Goal: Task Accomplishment & Management: Use online tool/utility

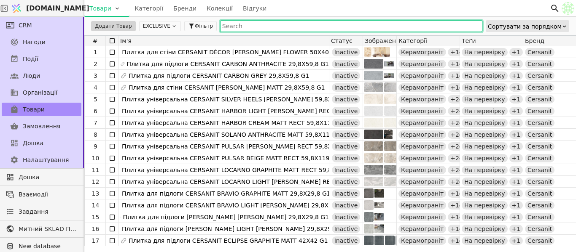
click at [248, 24] on input "text" at bounding box center [351, 26] width 262 height 12
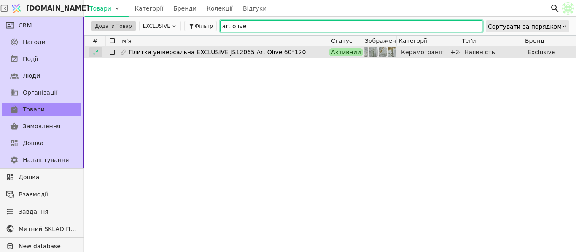
type input "art olive"
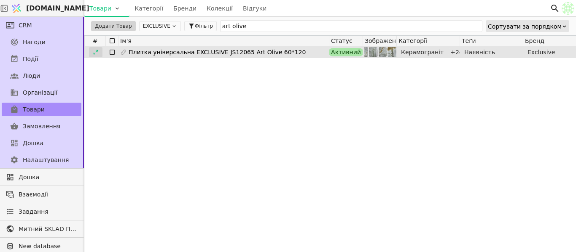
click at [98, 51] on icon at bounding box center [96, 52] width 6 height 6
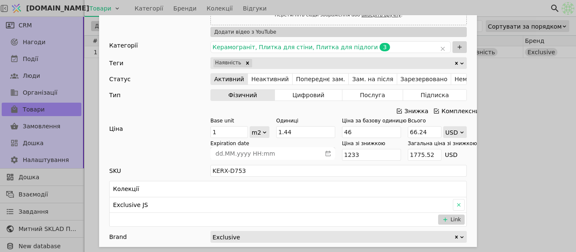
scroll to position [295, 0]
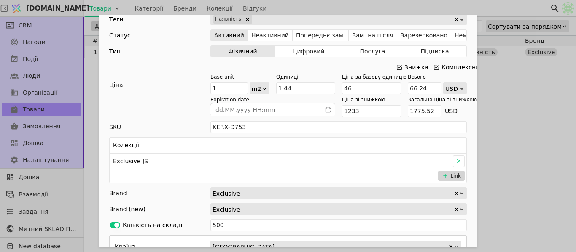
click at [450, 112] on div "usd" at bounding box center [455, 111] width 24 height 12
drag, startPoint x: 371, startPoint y: 110, endPoint x: 334, endPoint y: 106, distance: 37.4
click at [334, 106] on div "Expiration date Ціна зі знижкою 1233 Загальна ціна зі знижкою 1775.52 usd" at bounding box center [338, 106] width 256 height 21
type input "2"
type input "2.88"
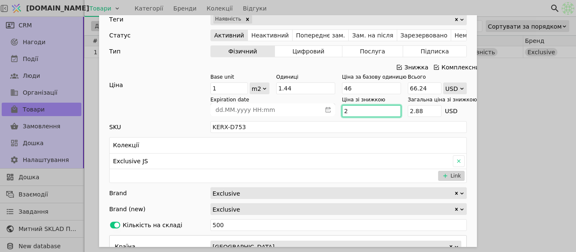
type input "29"
type input "41.76"
type input "29.3"
type input "42.192"
type input "29.3"
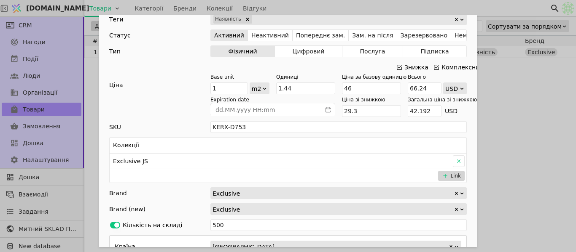
click at [549, 107] on div "Ім'я Плитка універсальна EXCLUSIVE JS12065 Art Olive 60*120 Посилання plytka-un…" at bounding box center [288, 126] width 576 height 252
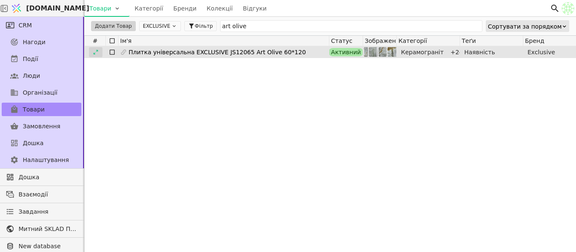
click at [91, 50] on div at bounding box center [95, 52] width 13 height 10
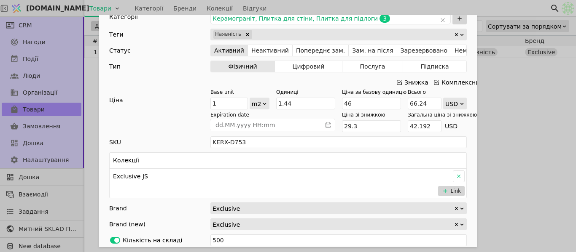
scroll to position [337, 0]
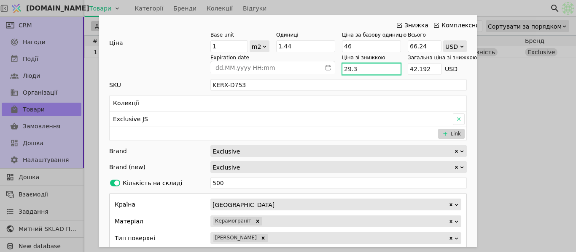
click at [367, 68] on input "29.3" at bounding box center [371, 69] width 59 height 12
type input "3"
type input "4.32"
type input "31"
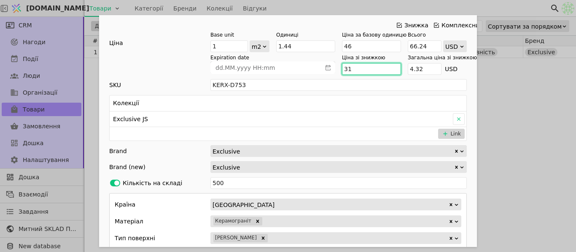
type input "44.64"
type input "31"
click at [365, 47] on input "46" at bounding box center [371, 46] width 59 height 12
type input "46.5"
type input "66.96"
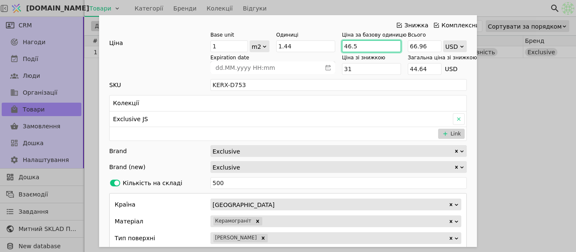
type input "46.5"
click at [549, 117] on div "Ім'я Плитка універсальна EXCLUSIVE JS12065 Art Olive 60*120 Посилання plytka-un…" at bounding box center [288, 126] width 576 height 252
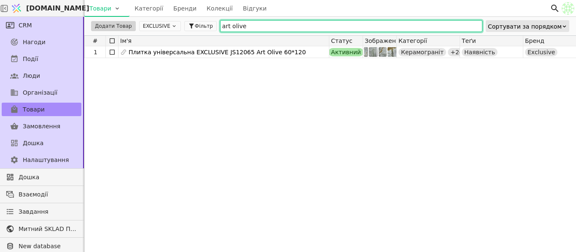
click at [269, 24] on input "art olive" at bounding box center [351, 26] width 262 height 12
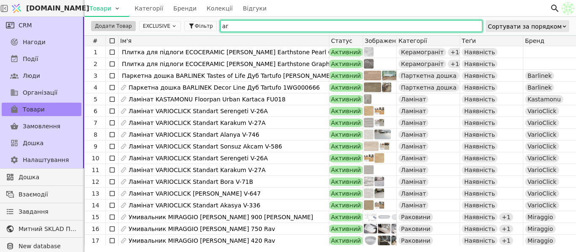
type input "a"
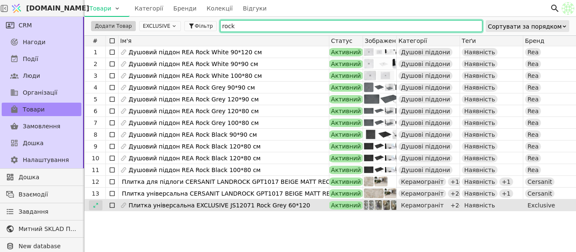
type input "rock"
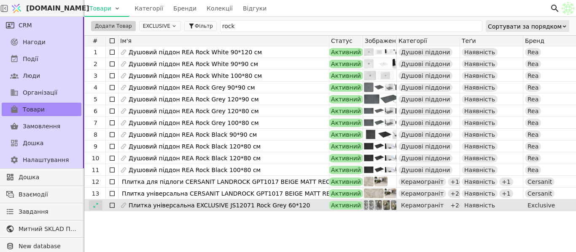
click at [96, 205] on icon at bounding box center [96, 206] width 6 height 6
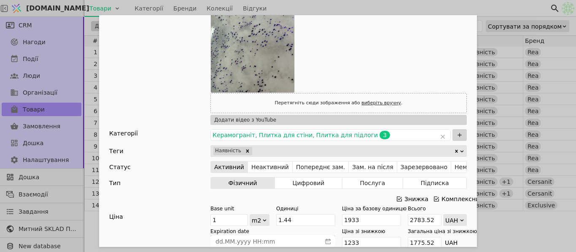
scroll to position [379, 0]
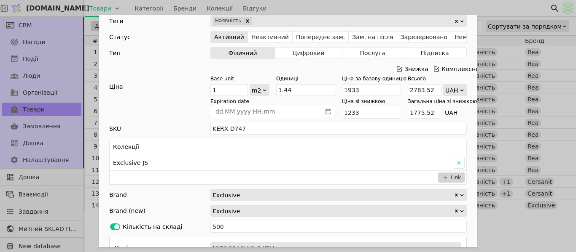
click at [452, 93] on div "UAH" at bounding box center [452, 91] width 14 height 12
click at [448, 99] on div "USD" at bounding box center [451, 101] width 23 height 13
click at [370, 88] on input "1933" at bounding box center [371, 90] width 59 height 12
type input "193"
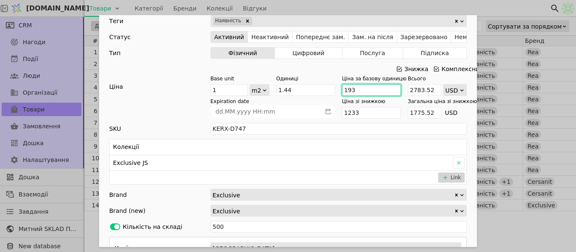
type input "277.92"
type input "19"
type input "27.36"
type input "1"
type input "1.44"
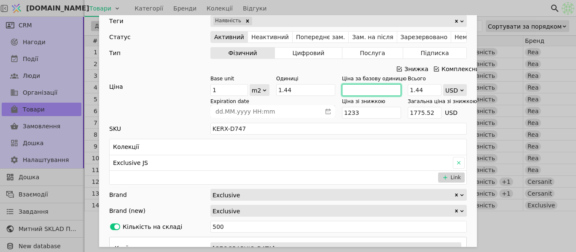
type input "4"
type input "5.76"
type input "46"
type input "66.24"
type input "46"
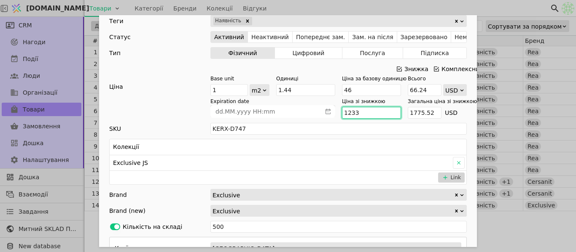
click at [360, 110] on input "1233" at bounding box center [371, 113] width 59 height 12
type input "123"
type input "177.12"
type input "12"
type input "17.28"
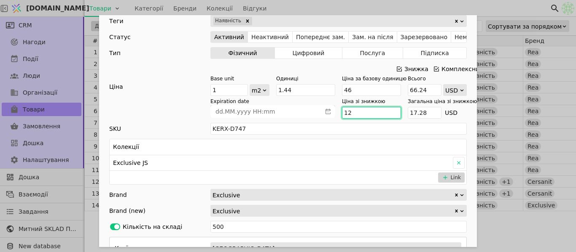
type input "1"
type input "1.44"
type input "3"
type input "4.32"
type input "30"
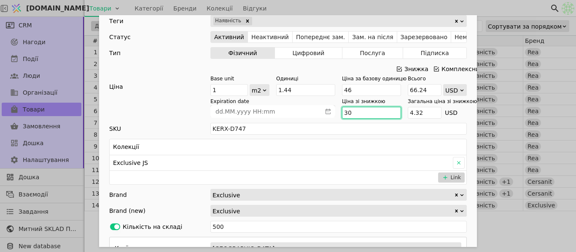
type input "43.199999999999996"
type input "30"
click at [507, 8] on div "Ім'я Плитка універсальна EXCLUSIVE JS12071 Rock Grey 60*120 Посилання plytka-un…" at bounding box center [288, 126] width 576 height 252
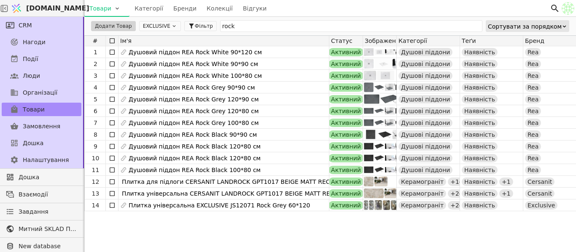
click at [156, 25] on button "EXCLUSIVE" at bounding box center [160, 26] width 42 height 10
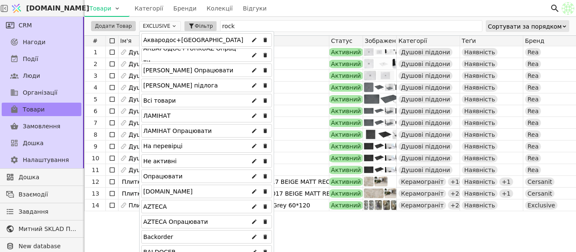
click at [182, 38] on div "Аквародос+[GEOGRAPHIC_DATA]" at bounding box center [193, 39] width 100 height 13
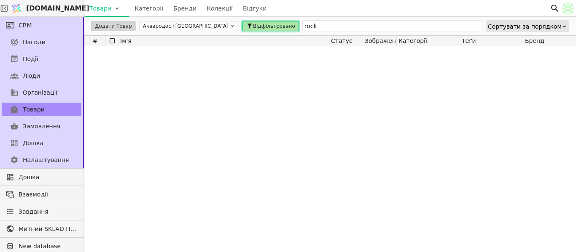
click at [253, 24] on span "Відфільтровано" at bounding box center [274, 26] width 42 height 8
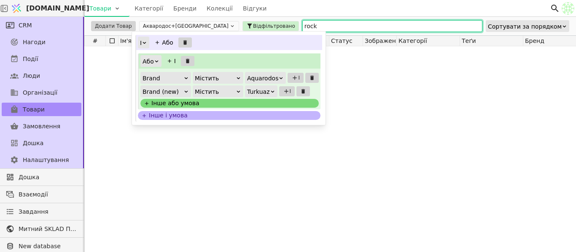
click at [302, 27] on input "rock" at bounding box center [392, 26] width 180 height 12
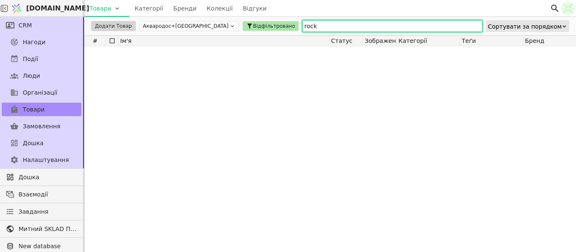
drag, startPoint x: 290, startPoint y: 28, endPoint x: 235, endPoint y: 23, distance: 55.8
click at [235, 23] on div "Додати Товар Аквародос+[GEOGRAPHIC_DATA] Відфільтровано rock Сортувати за поряд…" at bounding box center [329, 26] width 491 height 19
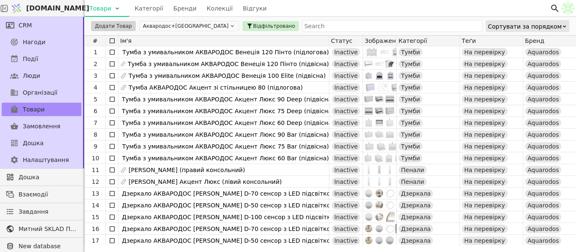
click at [287, 14] on div "Товари Категорії Бренди Колекції Відгуки" at bounding box center [316, 8] width 465 height 16
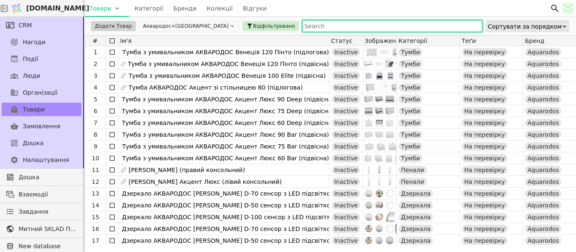
click at [302, 28] on input "text" at bounding box center [392, 26] width 180 height 12
type input "у"
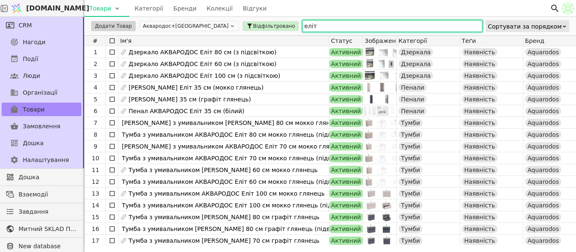
click at [187, 26] on button "Аквародос+[GEOGRAPHIC_DATA]" at bounding box center [189, 26] width 100 height 10
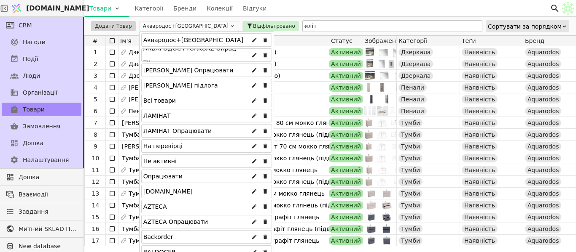
click at [169, 103] on div "Всі товари" at bounding box center [206, 100] width 131 height 13
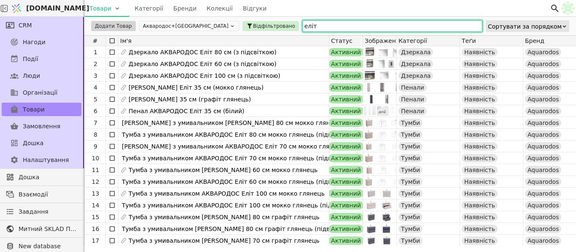
click at [302, 26] on input "еліт" at bounding box center [392, 26] width 180 height 12
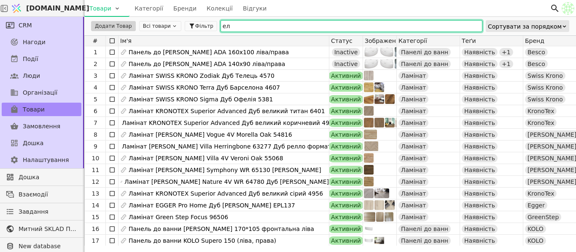
type input "е"
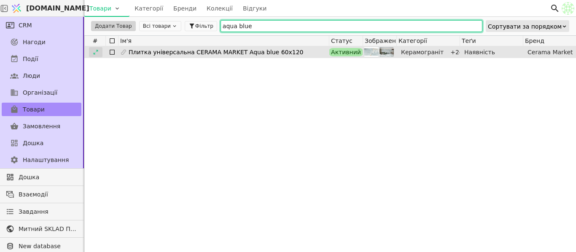
type input "aqua blue"
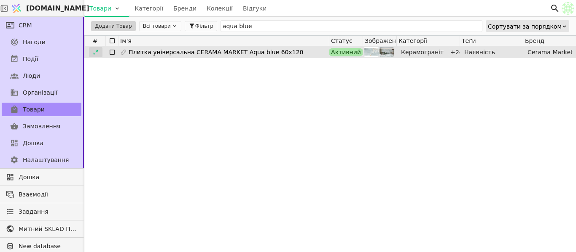
click at [96, 51] on icon at bounding box center [95, 52] width 5 height 5
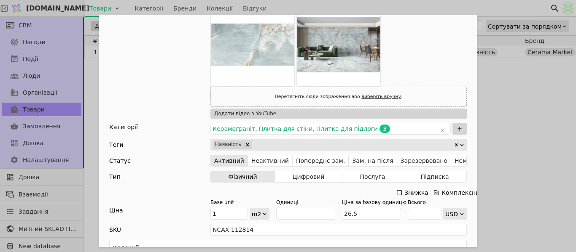
scroll to position [84, 0]
click at [261, 160] on button "Неактивний" at bounding box center [270, 160] width 45 height 12
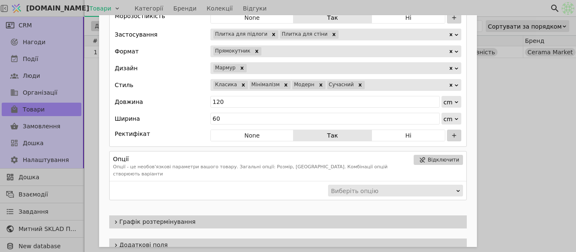
scroll to position [576, 0]
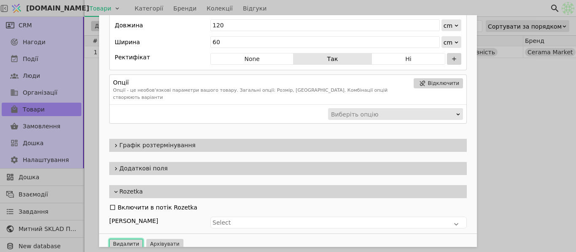
click at [131, 239] on button "Видалити" at bounding box center [126, 244] width 34 height 10
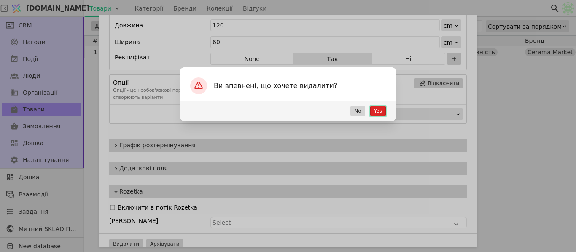
click at [376, 111] on button "Yes" at bounding box center [378, 111] width 16 height 10
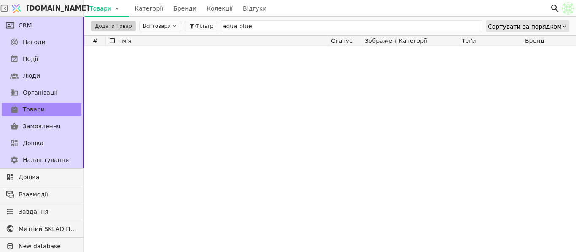
click at [222, 96] on div at bounding box center [561, 146] width 955 height 200
click at [171, 26] on icon at bounding box center [174, 26] width 6 height 6
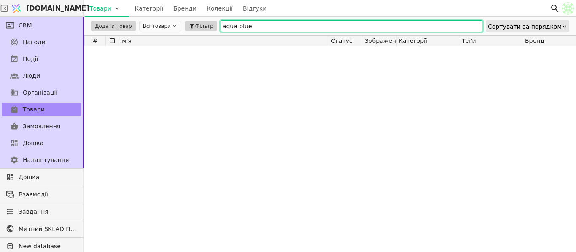
drag, startPoint x: 242, startPoint y: 24, endPoint x: 204, endPoint y: 24, distance: 38.8
click at [204, 24] on div "Додати Товар Всі товари Фільтр aqua blue Сортувати за порядком" at bounding box center [329, 26] width 491 height 19
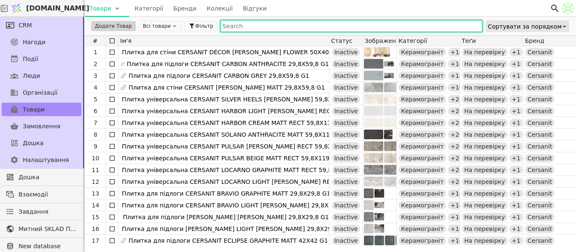
click at [171, 27] on icon at bounding box center [174, 26] width 6 height 6
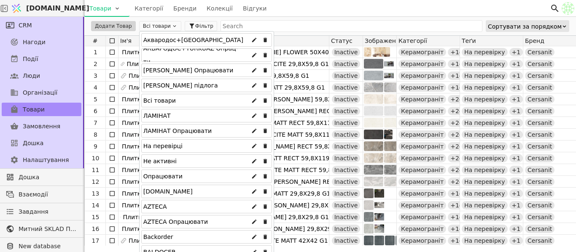
click at [164, 42] on div "Аквародос+[GEOGRAPHIC_DATA]" at bounding box center [193, 39] width 100 height 13
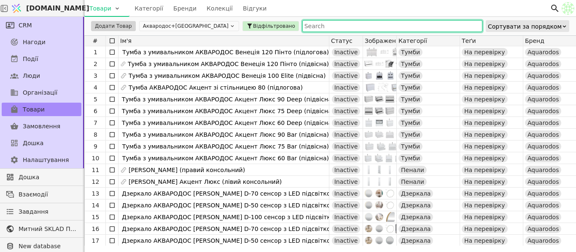
click at [302, 23] on input "text" at bounding box center [392, 26] width 180 height 12
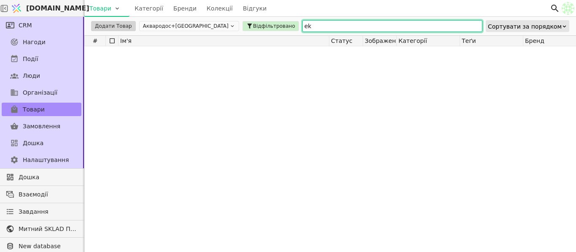
type input "e"
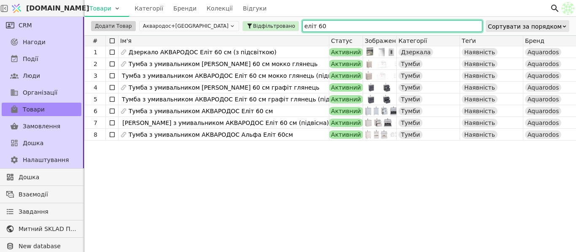
type input "еліт 60"
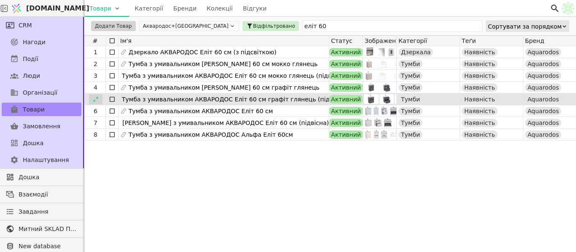
click at [98, 97] on icon at bounding box center [96, 99] width 6 height 6
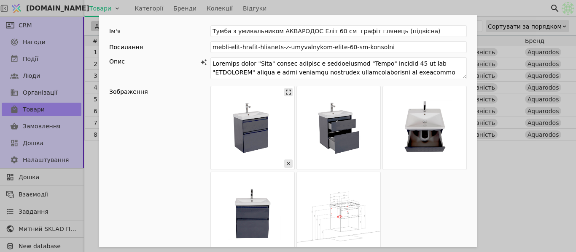
scroll to position [211, 0]
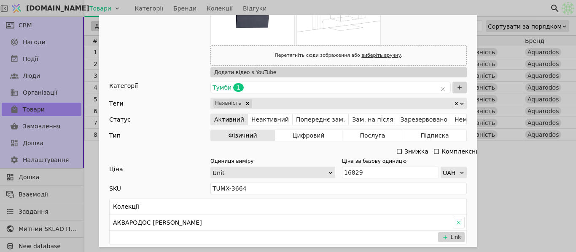
click at [397, 151] on icon "Add Opportunity" at bounding box center [399, 151] width 7 height 7
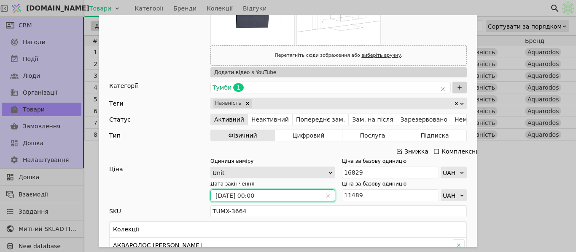
click at [289, 196] on input "[DATE] 00:00" at bounding box center [266, 196] width 110 height 12
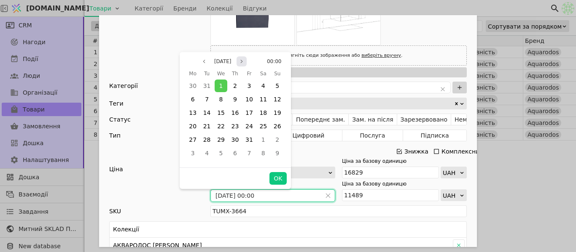
click at [244, 63] on icon "page next" at bounding box center [241, 61] width 5 height 5
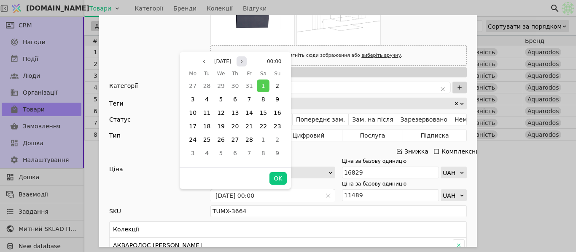
click at [244, 63] on icon "page next" at bounding box center [241, 61] width 5 height 5
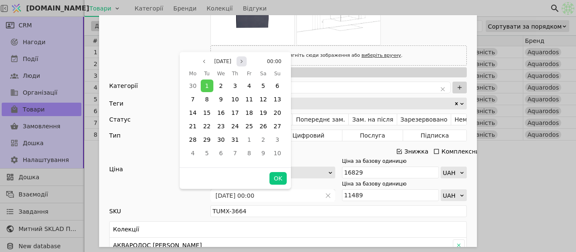
click at [244, 63] on icon "page next" at bounding box center [241, 61] width 5 height 5
click at [222, 81] on div "1" at bounding box center [220, 86] width 13 height 13
click at [248, 140] on span "31" at bounding box center [249, 140] width 8 height 7
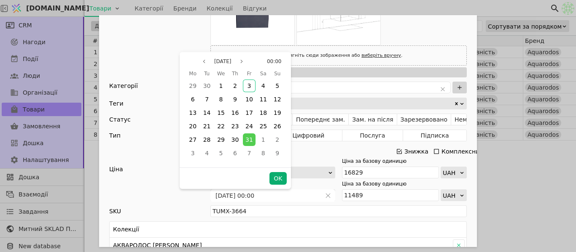
click at [277, 181] on button "OK" at bounding box center [277, 178] width 17 height 13
type input "[DATE] 00:00"
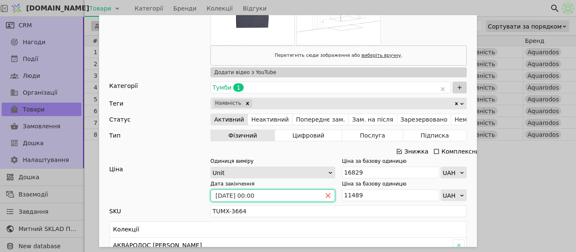
click at [326, 196] on icon "close" at bounding box center [328, 196] width 6 height 6
type input "dd.MM.yyyy HH:mm"
click at [276, 194] on input "dd.MM.yyyy HH:mm" at bounding box center [266, 196] width 110 height 12
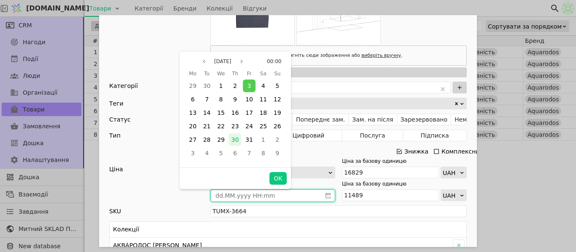
click at [239, 139] on div "30" at bounding box center [234, 140] width 13 height 13
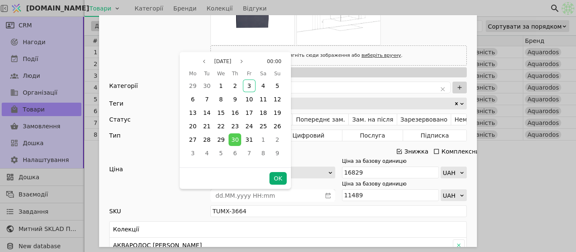
click at [284, 178] on button "OK" at bounding box center [277, 178] width 17 height 13
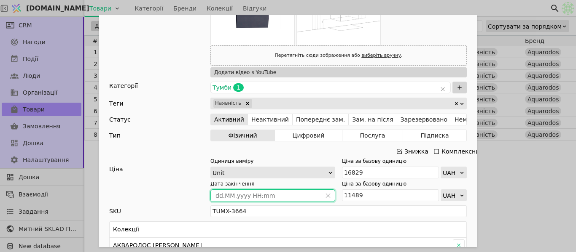
type input "[DATE] 00:00"
click at [366, 195] on input "11489" at bounding box center [390, 196] width 97 height 12
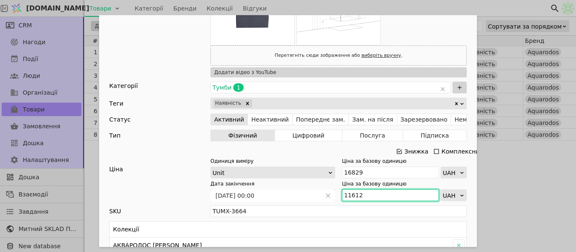
type input "11612"
click at [512, 185] on div "Ім'я [PERSON_NAME] з умивальником [PERSON_NAME] 60 см графіт глянець (підвісна)…" at bounding box center [288, 126] width 576 height 252
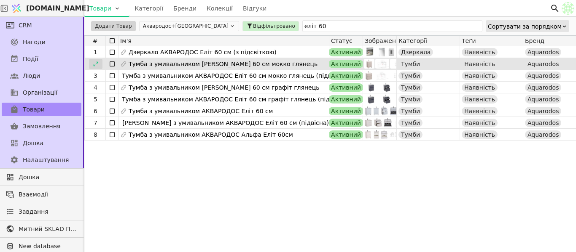
click at [93, 62] on icon at bounding box center [96, 64] width 6 height 6
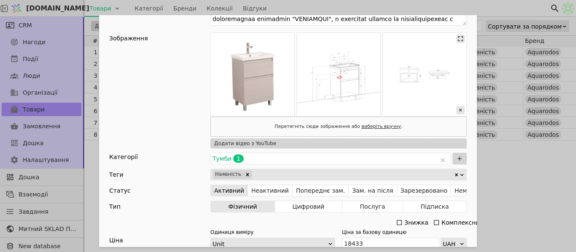
scroll to position [126, 0]
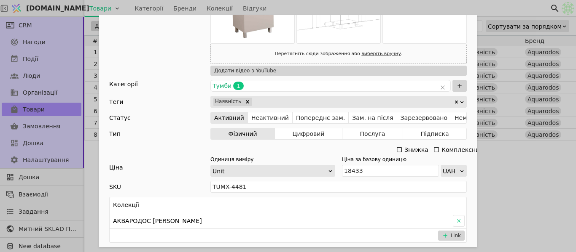
click at [396, 150] on icon "Add Opportunity" at bounding box center [399, 150] width 7 height 7
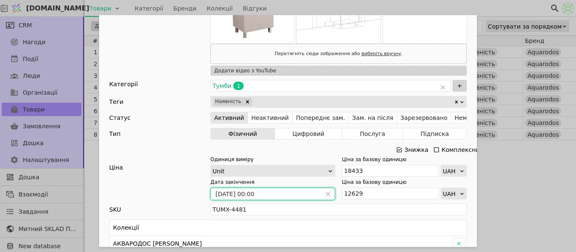
click at [313, 196] on input "[DATE] 00:00" at bounding box center [266, 194] width 110 height 12
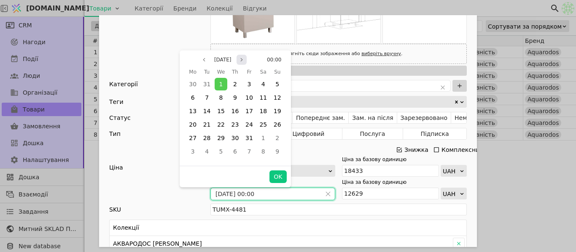
click at [241, 62] on icon "page next" at bounding box center [241, 59] width 5 height 5
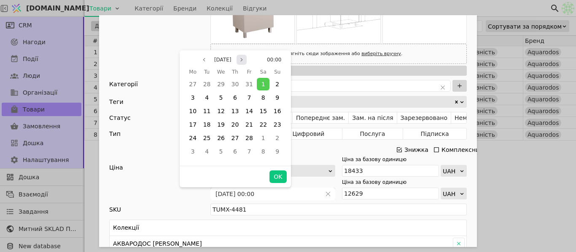
click at [241, 62] on icon "page next" at bounding box center [241, 59] width 5 height 5
click at [241, 62] on button "Next month" at bounding box center [241, 60] width 10 height 10
click at [241, 62] on icon "page next" at bounding box center [241, 59] width 5 height 5
click at [241, 62] on button "Next month" at bounding box center [241, 60] width 10 height 10
click at [241, 62] on icon "page next" at bounding box center [241, 59] width 5 height 5
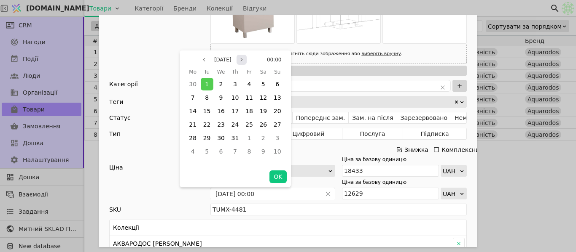
click at [241, 62] on icon "page next" at bounding box center [241, 59] width 5 height 5
click at [241, 62] on button "Next month" at bounding box center [241, 60] width 10 height 10
click at [241, 62] on icon "page next" at bounding box center [241, 59] width 5 height 5
click at [235, 136] on span "30" at bounding box center [235, 138] width 8 height 7
click at [281, 181] on button "OK" at bounding box center [277, 177] width 17 height 13
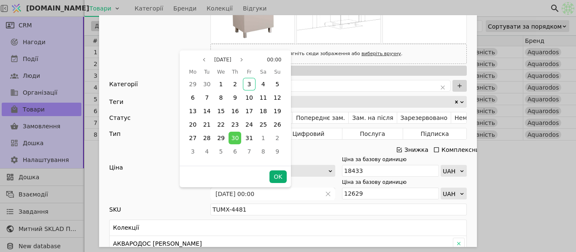
type input "[DATE] 00:00"
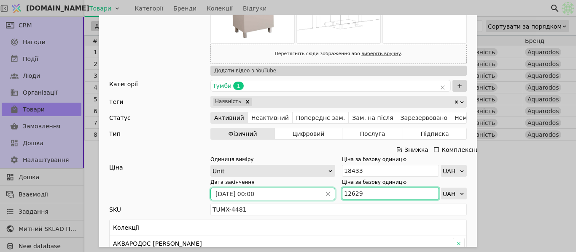
click at [370, 196] on input "12629" at bounding box center [390, 194] width 97 height 12
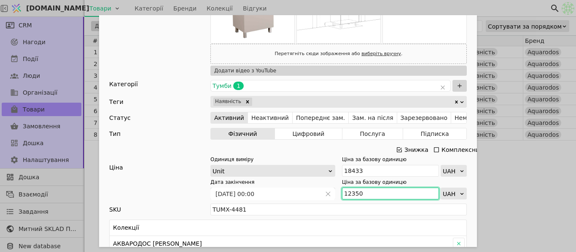
type input "12350"
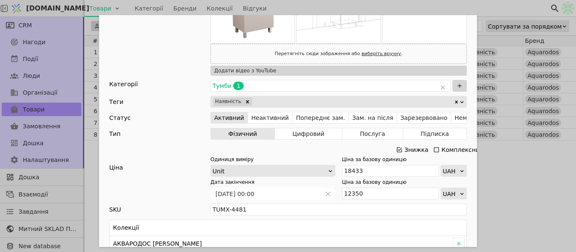
click at [504, 163] on div "Ім'я [PERSON_NAME] з умивальником [PERSON_NAME] 60 см мокко глянець Посилання m…" at bounding box center [288, 126] width 576 height 252
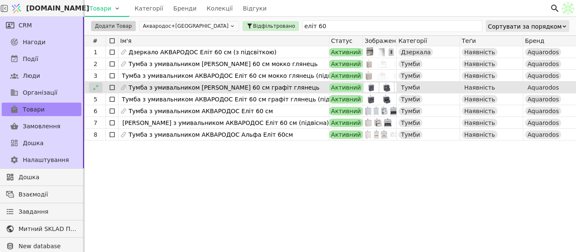
click at [98, 85] on icon at bounding box center [96, 88] width 6 height 6
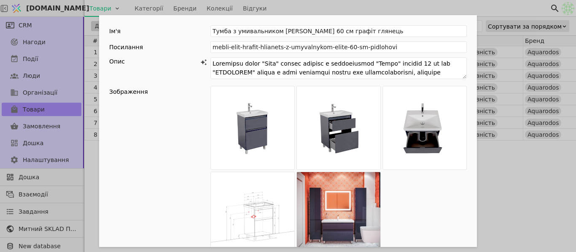
scroll to position [169, 0]
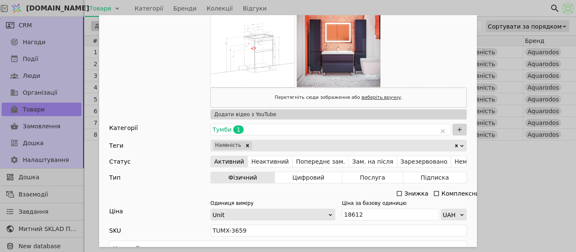
click at [400, 193] on div "Знижка" at bounding box center [413, 194] width 34 height 12
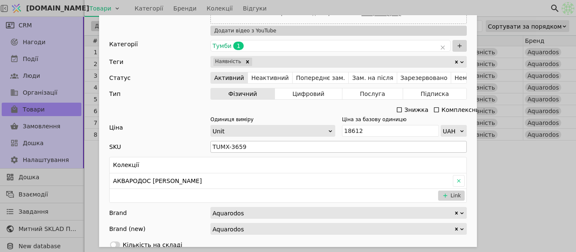
scroll to position [253, 0]
click at [396, 108] on icon "Add Opportunity" at bounding box center [399, 109] width 7 height 7
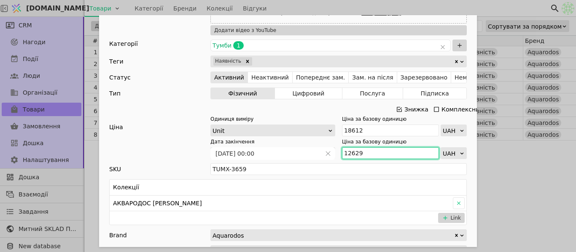
click at [365, 154] on input "12629" at bounding box center [390, 153] width 97 height 12
type input "12470"
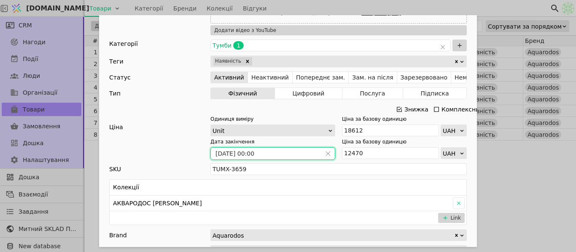
drag, startPoint x: 287, startPoint y: 157, endPoint x: 299, endPoint y: 155, distance: 11.9
click at [288, 157] on input "[DATE] 00:00" at bounding box center [266, 154] width 110 height 12
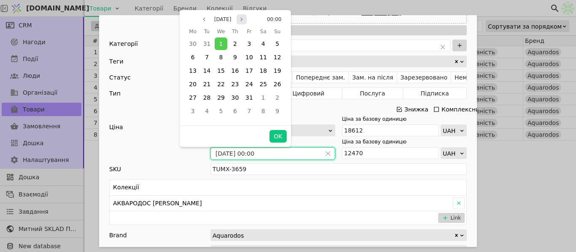
click at [246, 16] on button "Next month" at bounding box center [241, 19] width 10 height 10
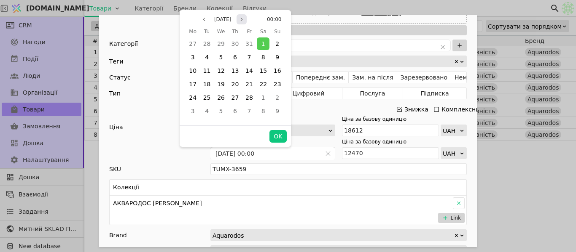
click at [246, 16] on button "Next month" at bounding box center [241, 19] width 10 height 10
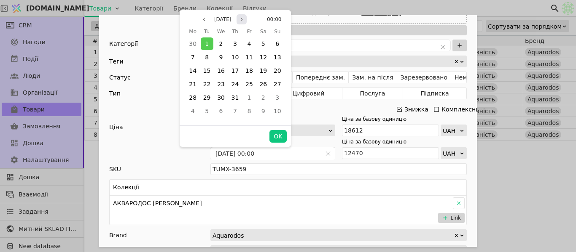
click at [248, 16] on div "[DATE] 00:00" at bounding box center [234, 19] width 111 height 10
click at [243, 19] on icon "page next" at bounding box center [241, 19] width 5 height 5
click at [232, 97] on span "30" at bounding box center [235, 97] width 8 height 7
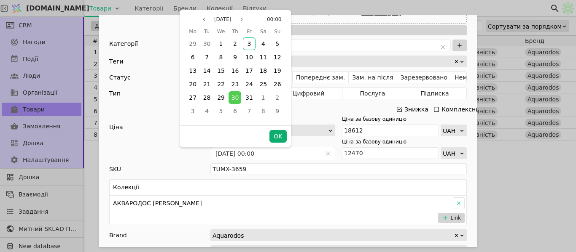
click at [276, 140] on button "OK" at bounding box center [277, 136] width 17 height 13
type input "[DATE] 00:00"
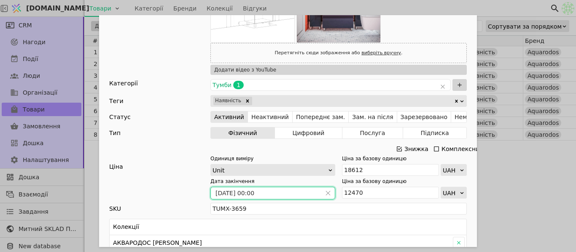
scroll to position [211, 0]
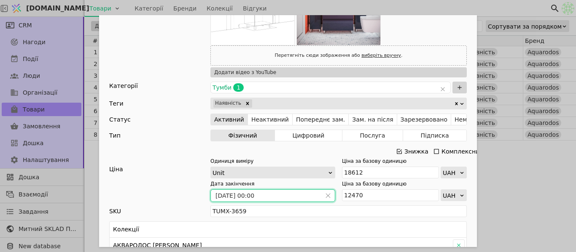
click at [493, 165] on div "Ім'я [PERSON_NAME] з умивальником [PERSON_NAME] 60 см графіт глянець Посилання …" at bounding box center [288, 126] width 576 height 252
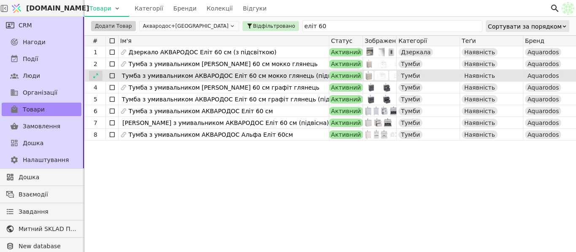
click at [96, 74] on icon at bounding box center [96, 76] width 6 height 6
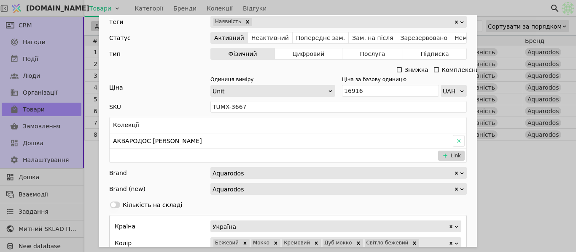
scroll to position [211, 0]
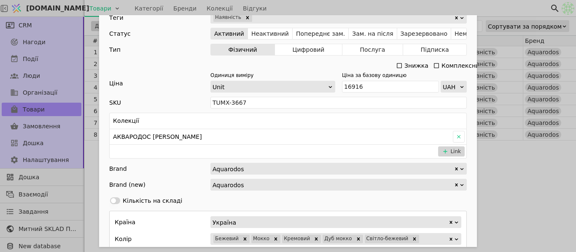
click at [404, 63] on div "Знижка" at bounding box center [416, 66] width 24 height 12
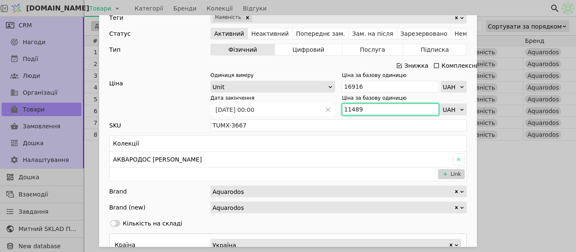
click at [360, 109] on input "11489" at bounding box center [390, 110] width 97 height 12
type input "11503"
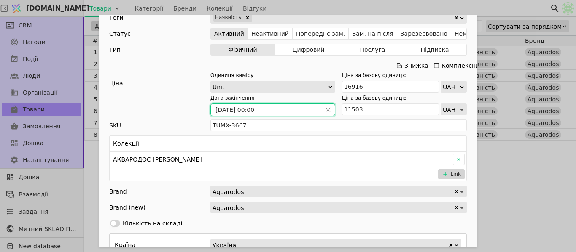
click at [286, 113] on input "[DATE] 00:00" at bounding box center [266, 110] width 110 height 12
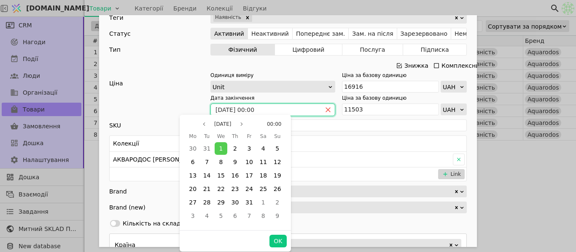
drag, startPoint x: 325, startPoint y: 107, endPoint x: 311, endPoint y: 108, distance: 14.4
click at [325, 107] on icon "close" at bounding box center [328, 110] width 6 height 6
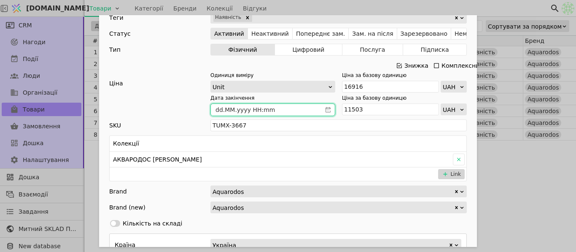
click at [302, 108] on input "dd.MM.yyyy HH:mm" at bounding box center [266, 110] width 110 height 12
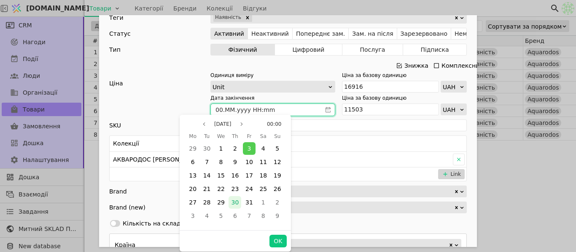
click at [239, 202] on div "30" at bounding box center [234, 202] width 13 height 13
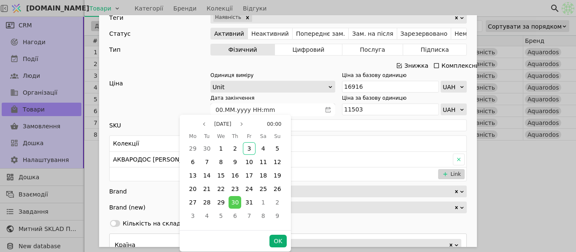
click at [273, 244] on button "OK" at bounding box center [277, 241] width 17 height 13
type input "[DATE] 00:00"
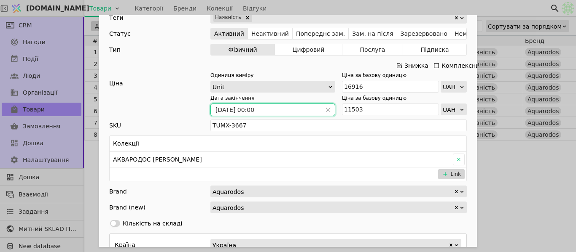
click at [512, 8] on div "Ім'я [PERSON_NAME] з умивальником АКВАРОДОС Еліт 60 см мокко глянець (підвісна)…" at bounding box center [288, 126] width 576 height 252
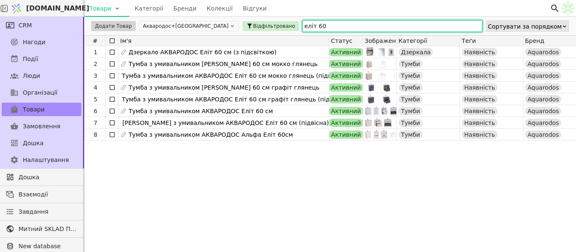
click at [302, 26] on input "еліт 60" at bounding box center [392, 26] width 180 height 12
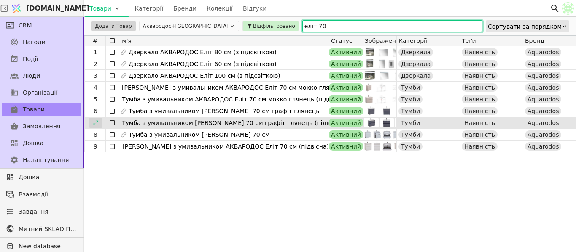
type input "еліт 70"
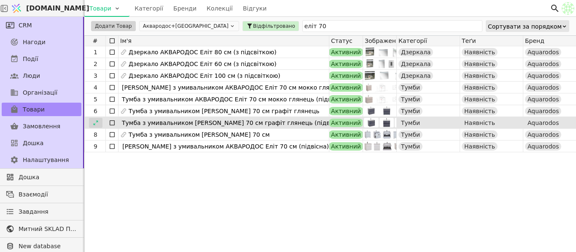
click at [96, 123] on icon at bounding box center [96, 123] width 6 height 6
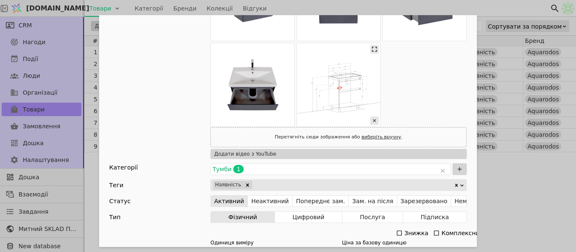
scroll to position [211, 0]
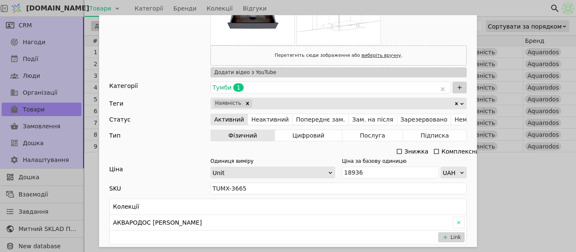
click at [404, 151] on div "Знижка" at bounding box center [416, 152] width 24 height 12
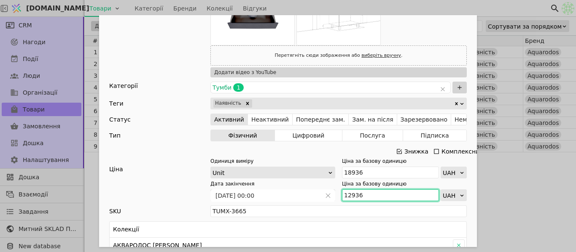
click at [364, 192] on input "12936" at bounding box center [390, 196] width 97 height 12
type input "12687"
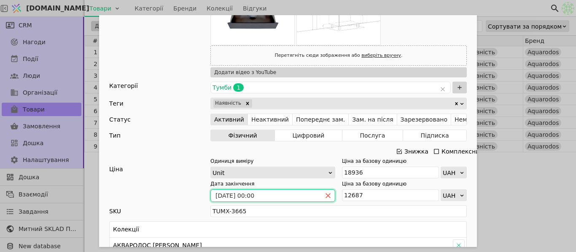
click at [325, 196] on icon "close" at bounding box center [328, 196] width 6 height 6
type input "dd.MM.yyyy HH:mm"
click at [273, 193] on input "dd.MM.yyyy HH:mm" at bounding box center [266, 196] width 110 height 12
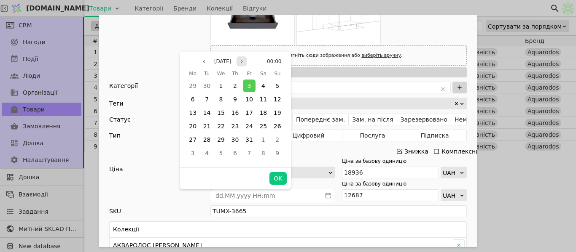
click at [246, 57] on button "Next month" at bounding box center [241, 61] width 10 height 10
click at [201, 58] on button "Previous month" at bounding box center [204, 61] width 10 height 10
click at [240, 139] on div "30" at bounding box center [234, 140] width 13 height 13
click at [283, 177] on button "OK" at bounding box center [277, 178] width 17 height 13
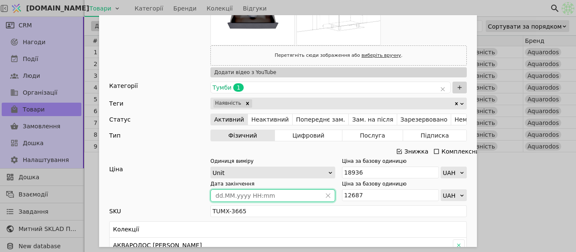
type input "[DATE] 00:00"
click at [500, 197] on div "Ім'я [PERSON_NAME] з умивальником [PERSON_NAME] 70 см графіт глянець (підвісна)…" at bounding box center [288, 126] width 576 height 252
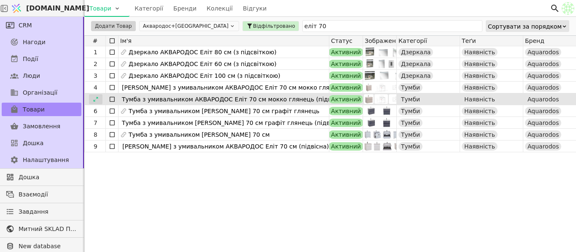
click at [91, 101] on div at bounding box center [95, 99] width 13 height 10
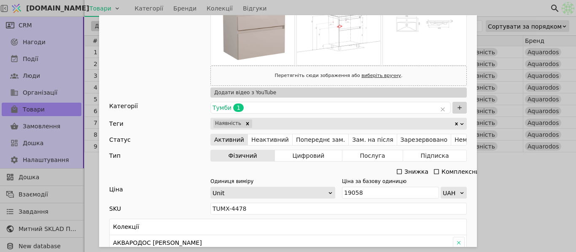
scroll to position [211, 0]
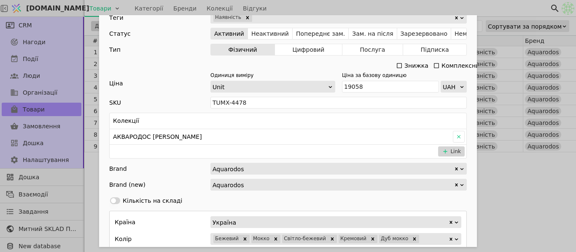
click at [396, 68] on icon "Add Opportunity" at bounding box center [398, 65] width 5 height 5
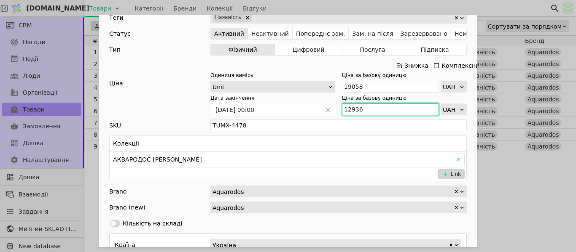
click at [364, 104] on input "12936" at bounding box center [390, 110] width 97 height 12
type input "12578"
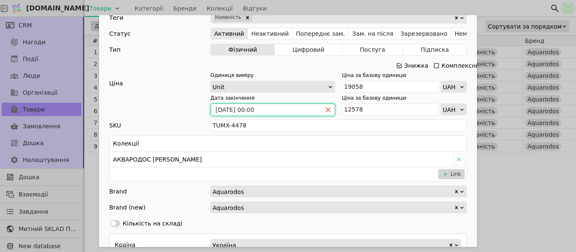
click at [326, 107] on icon "close" at bounding box center [328, 110] width 6 height 6
click at [293, 107] on input "[DATE] 00:00" at bounding box center [266, 110] width 110 height 12
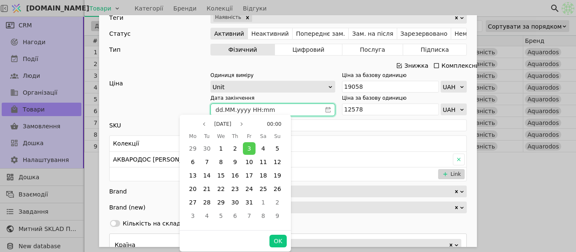
type input "dd.MM.yyyy HH:mm"
click at [236, 204] on span "30" at bounding box center [235, 202] width 8 height 7
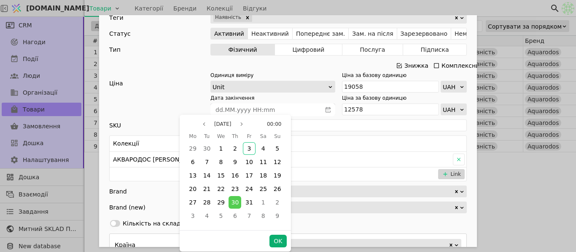
click at [276, 243] on button "OK" at bounding box center [277, 241] width 17 height 13
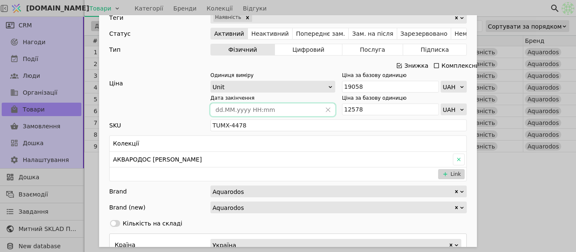
type input "[DATE] 00:00"
click at [498, 7] on div "Ім'я [PERSON_NAME] з умивальником АКВАРОДОС Еліт 70 см мокко глянець (підвісна)…" at bounding box center [288, 126] width 576 height 252
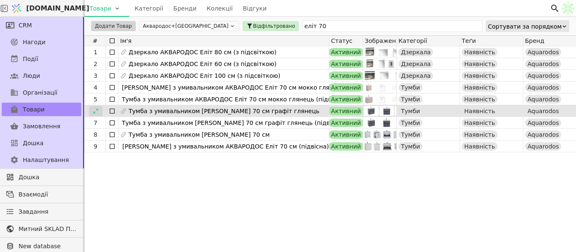
click at [91, 110] on div at bounding box center [95, 111] width 13 height 10
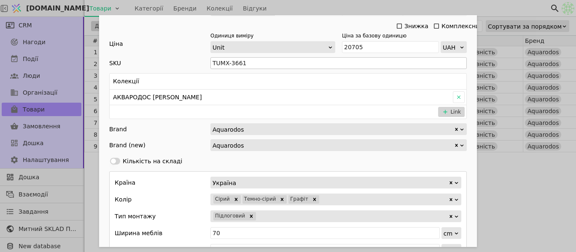
scroll to position [337, 0]
click at [396, 27] on icon "Add Opportunity" at bounding box center [398, 25] width 5 height 5
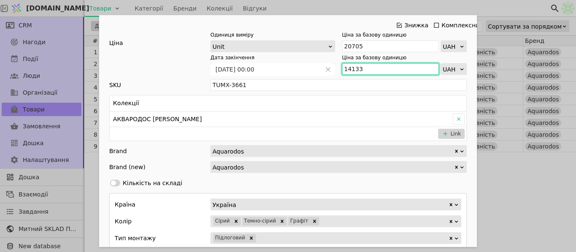
click at [364, 68] on input "14133" at bounding box center [390, 69] width 97 height 12
type input "1"
type input "13665"
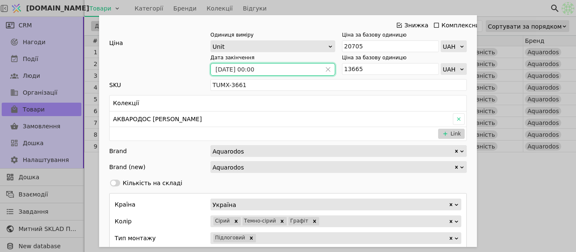
click at [273, 70] on input "[DATE] 00:00" at bounding box center [266, 70] width 110 height 12
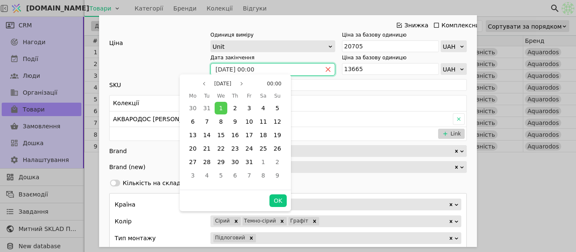
click at [325, 68] on icon "close" at bounding box center [328, 70] width 6 height 6
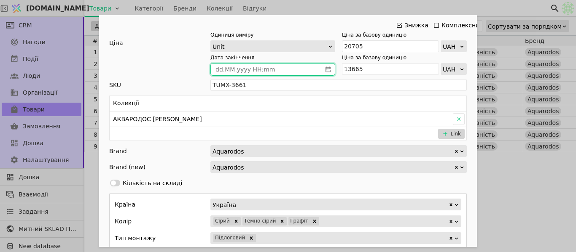
type input "dd.MM.yyyy HH:mm"
click at [274, 72] on input "dd.MM.yyyy HH:mm" at bounding box center [266, 70] width 110 height 12
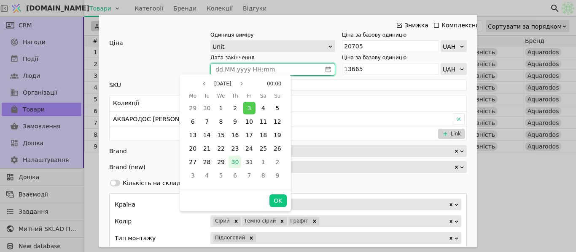
click at [236, 165] on span "30" at bounding box center [235, 162] width 8 height 7
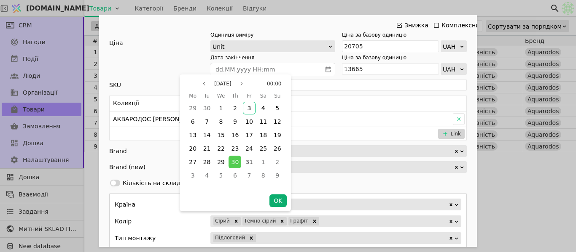
drag, startPoint x: 281, startPoint y: 198, endPoint x: 509, endPoint y: 160, distance: 230.6
click at [281, 198] on button "OK" at bounding box center [277, 201] width 17 height 13
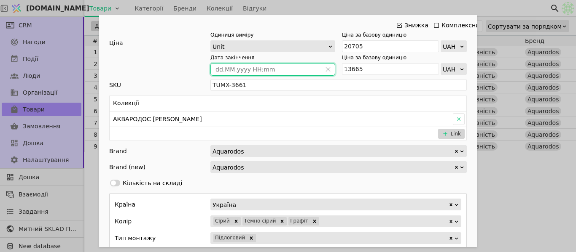
type input "[DATE] 00:00"
click at [536, 173] on div "Ім'я [PERSON_NAME] з умивальником [PERSON_NAME] 70 см графіт глянець Посилання …" at bounding box center [288, 126] width 576 height 252
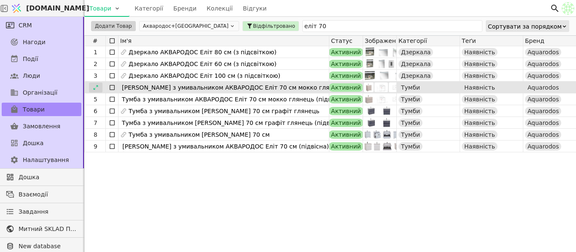
click at [99, 86] on div at bounding box center [95, 88] width 13 height 10
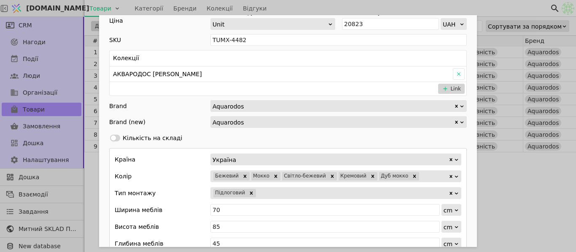
scroll to position [211, 0]
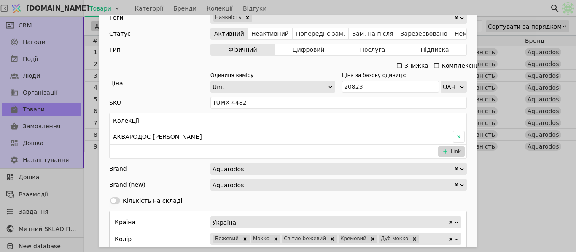
click at [404, 61] on div "Знижка" at bounding box center [416, 66] width 24 height 12
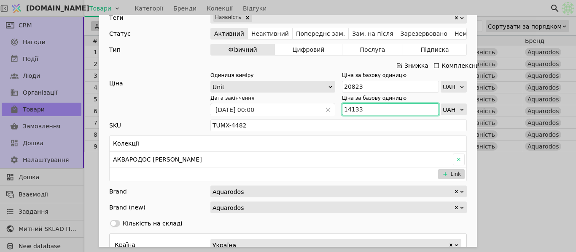
drag, startPoint x: 376, startPoint y: 108, endPoint x: 339, endPoint y: 111, distance: 36.8
click at [342, 111] on input "14133" at bounding box center [390, 110] width 97 height 12
type input "16535"
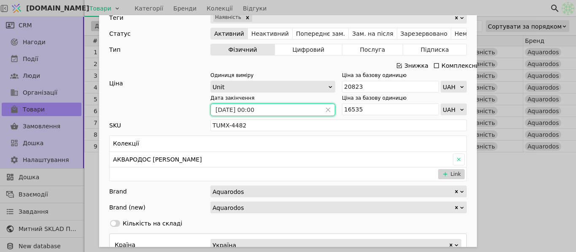
click at [300, 104] on input "[DATE] 00:00" at bounding box center [266, 110] width 110 height 12
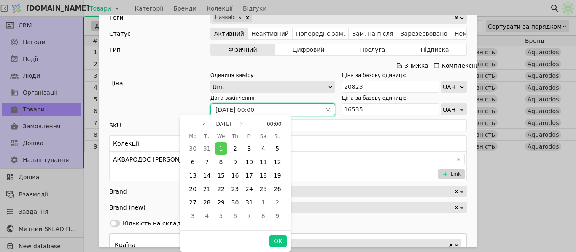
click at [301, 109] on input "[DATE] 00:00" at bounding box center [266, 110] width 110 height 12
click at [244, 126] on icon "page next" at bounding box center [241, 124] width 5 height 5
drag, startPoint x: 324, startPoint y: 109, endPoint x: 272, endPoint y: 110, distance: 51.4
click at [325, 109] on icon "close" at bounding box center [328, 110] width 6 height 6
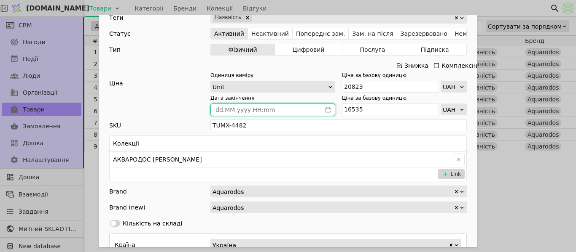
type input "dd.MM.yyyy HH:mm"
click at [273, 114] on input "dd.MM.yyyy HH:mm" at bounding box center [266, 110] width 110 height 12
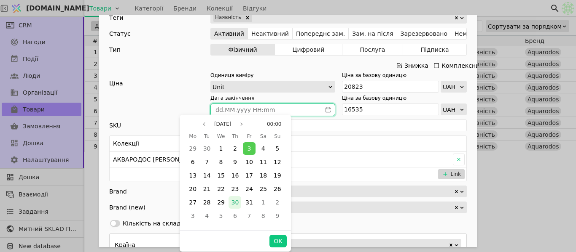
click at [236, 203] on span "30" at bounding box center [235, 202] width 8 height 7
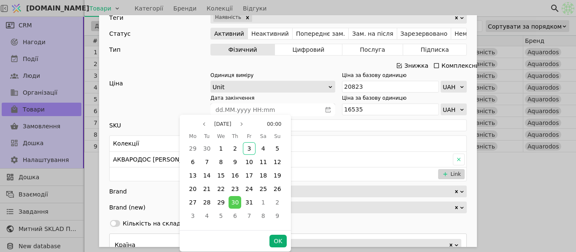
click at [275, 245] on button "OK" at bounding box center [277, 241] width 17 height 13
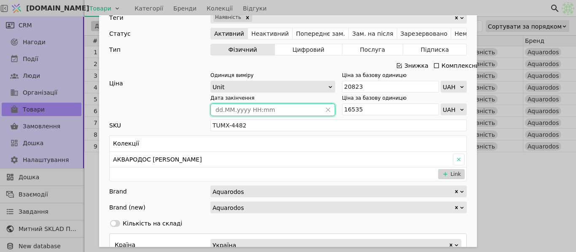
type input "[DATE] 00:00"
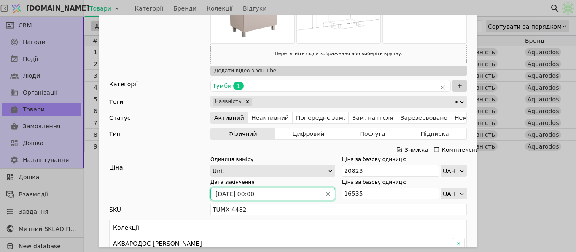
scroll to position [253, 0]
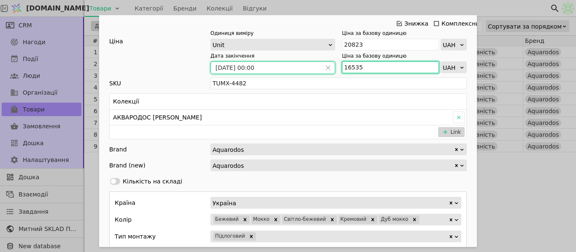
click at [365, 67] on input "16535" at bounding box center [390, 68] width 97 height 12
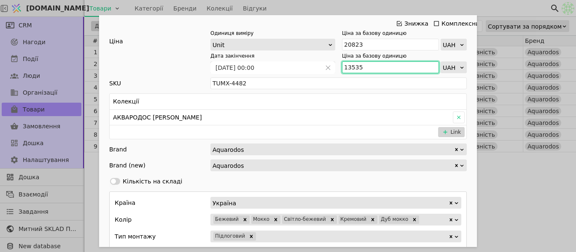
type input "13535"
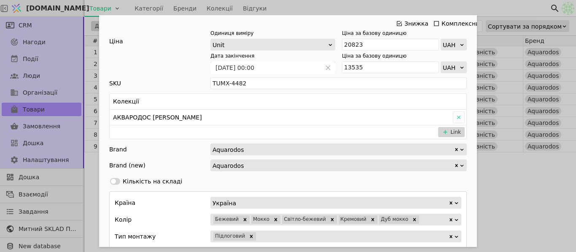
click at [538, 188] on div "Ім'я [PERSON_NAME] з умивальником [PERSON_NAME] 70 см мокко глянець Посилання m…" at bounding box center [288, 126] width 576 height 252
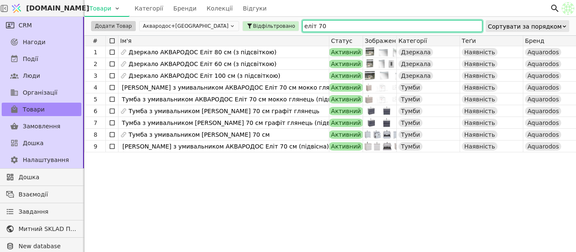
click at [302, 22] on input "еліт 70" at bounding box center [392, 26] width 180 height 12
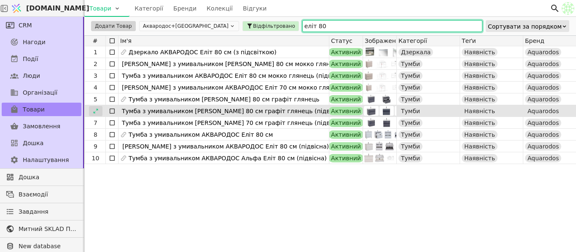
type input "еліт 80"
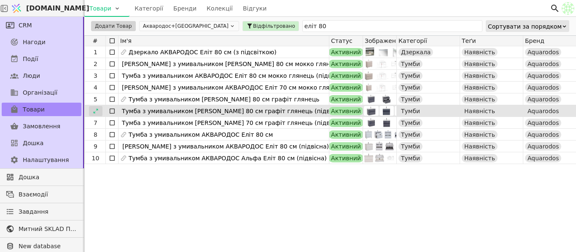
click at [98, 109] on icon at bounding box center [96, 111] width 6 height 6
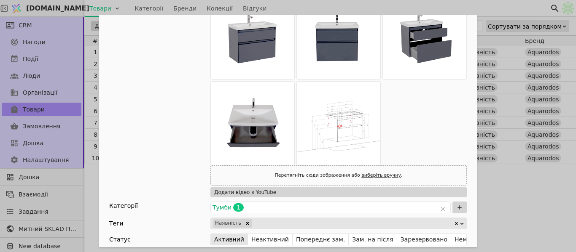
scroll to position [211, 0]
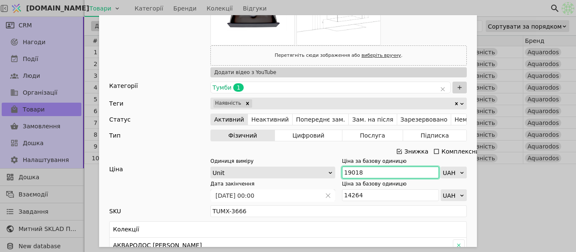
click at [370, 172] on input "19018" at bounding box center [390, 173] width 97 height 12
type input "1"
type input "20980"
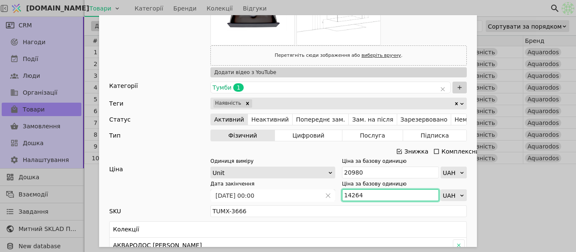
click at [363, 195] on input "14264" at bounding box center [390, 196] width 97 height 12
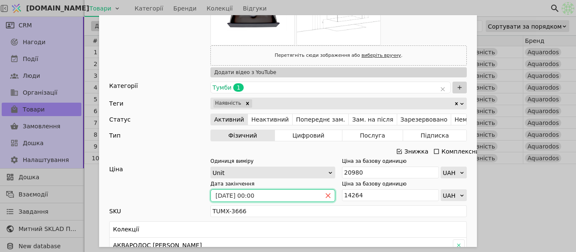
click at [325, 197] on icon "close" at bounding box center [328, 196] width 6 height 6
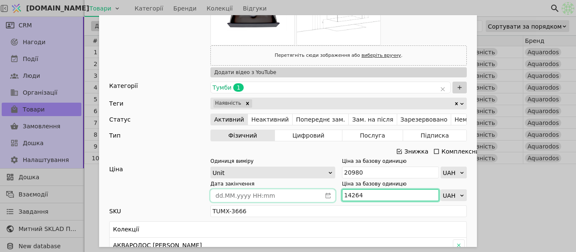
click at [391, 194] on input "14264" at bounding box center [390, 196] width 97 height 12
type input "14476"
click at [325, 193] on icon "calender simple" at bounding box center [328, 196] width 6 height 6
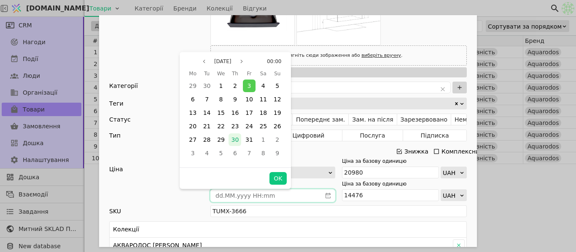
click at [238, 141] on span "30" at bounding box center [235, 140] width 8 height 7
click at [276, 177] on button "OK" at bounding box center [277, 178] width 17 height 13
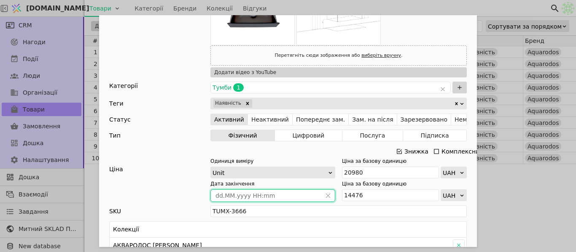
type input "[DATE] 00:00"
click at [509, 178] on div "Ім'я [PERSON_NAME] з умивальником [PERSON_NAME] 80 см графіт глянець (підвісна)…" at bounding box center [288, 126] width 576 height 252
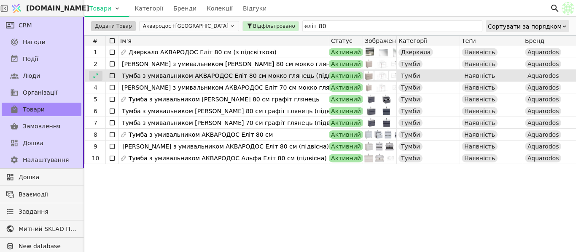
click at [97, 76] on icon at bounding box center [96, 76] width 6 height 6
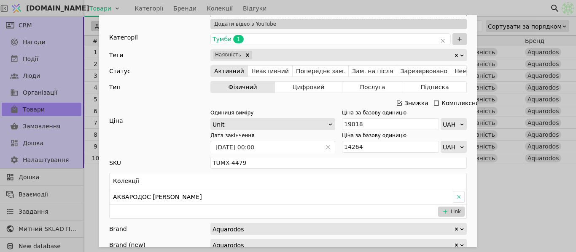
scroll to position [169, 0]
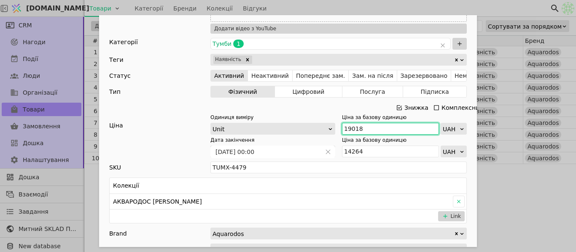
click at [374, 127] on input "19018" at bounding box center [390, 129] width 97 height 12
type input "20810"
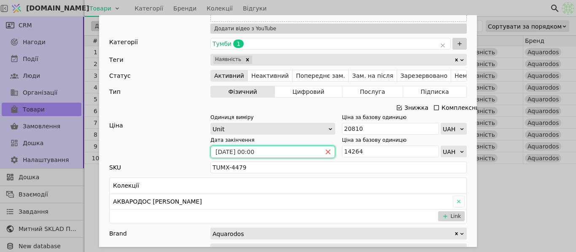
click at [325, 153] on icon "close" at bounding box center [328, 152] width 6 height 6
type input "dd.MM.yyyy HH:mm"
click at [281, 152] on input "dd.MM.yyyy HH:mm" at bounding box center [266, 152] width 110 height 12
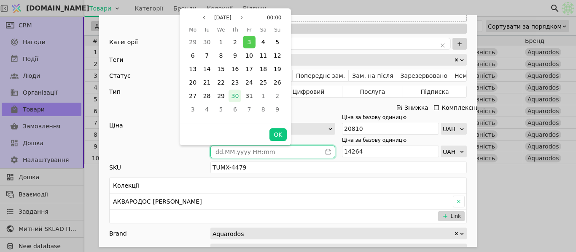
click at [239, 91] on div "30" at bounding box center [234, 96] width 13 height 13
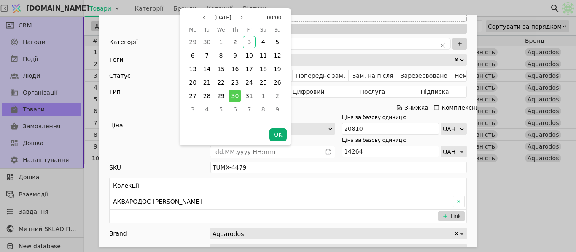
click at [274, 135] on button "OK" at bounding box center [277, 135] width 17 height 13
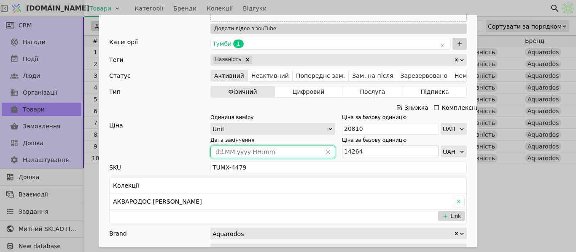
type input "[DATE] 00:00"
click at [385, 151] on input "14264" at bounding box center [390, 152] width 97 height 12
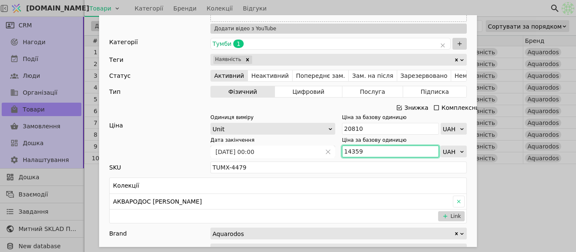
type input "14359"
click at [507, 182] on div "Ім'я [PERSON_NAME] з умивальником АКВАРОДОС Еліт 80 см мокко глянець (підвісна)…" at bounding box center [288, 126] width 576 height 252
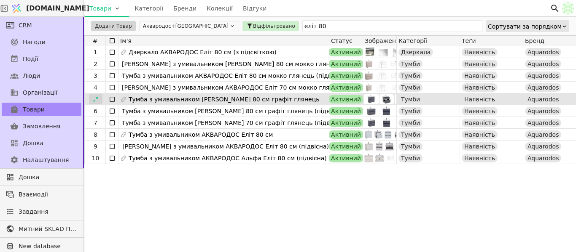
click at [94, 98] on icon at bounding box center [96, 99] width 6 height 6
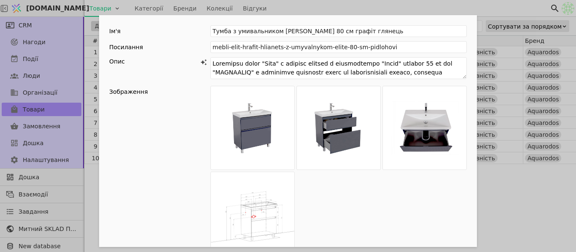
scroll to position [211, 0]
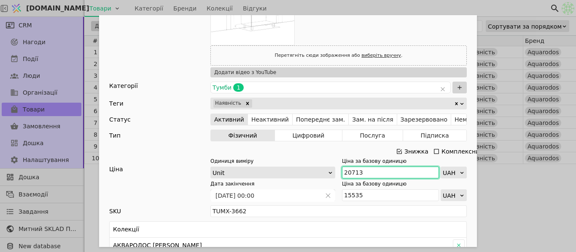
click at [373, 174] on input "20713" at bounding box center [390, 173] width 97 height 12
type input "22828"
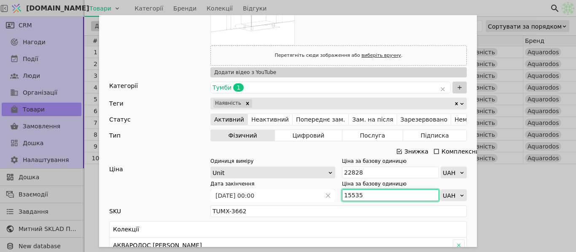
click at [366, 196] on input "15535" at bounding box center [390, 196] width 97 height 12
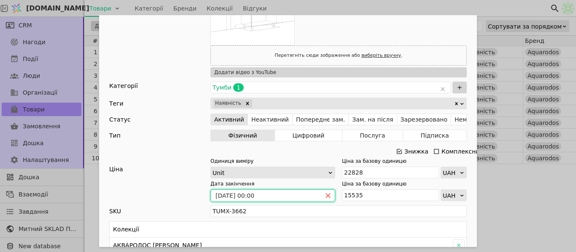
click at [325, 196] on icon "close" at bounding box center [328, 196] width 6 height 6
click at [326, 199] on span "Add Opportunity" at bounding box center [327, 196] width 13 height 12
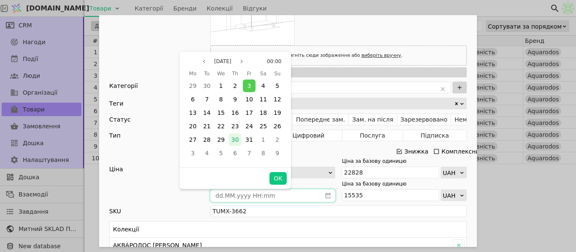
click at [237, 140] on span "30" at bounding box center [235, 140] width 8 height 7
click at [279, 183] on button "OK" at bounding box center [277, 178] width 17 height 13
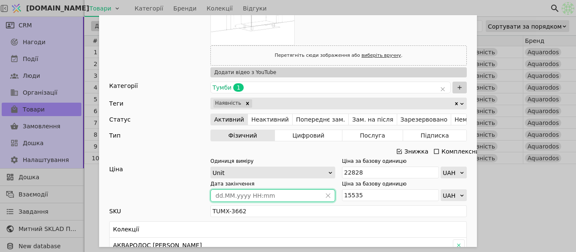
type input "[DATE] 00:00"
click at [381, 194] on input "15535" at bounding box center [390, 196] width 97 height 12
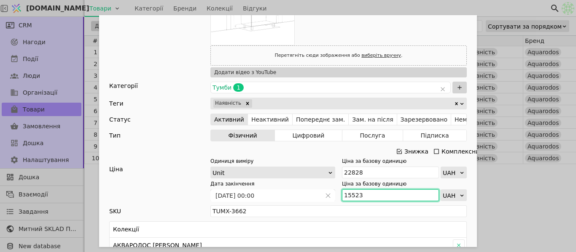
type input "15523"
click at [538, 190] on div "Ім'я [PERSON_NAME] з умивальником [PERSON_NAME] 80 см графіт глянець Посилання …" at bounding box center [288, 126] width 576 height 252
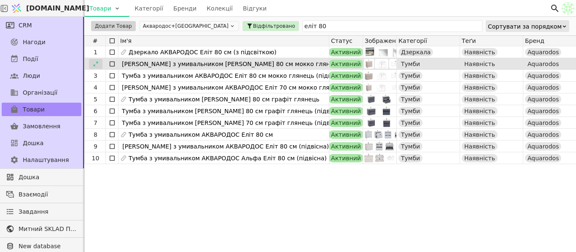
click at [95, 68] on div at bounding box center [95, 64] width 13 height 10
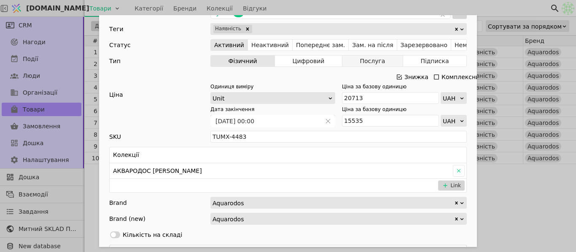
scroll to position [169, 0]
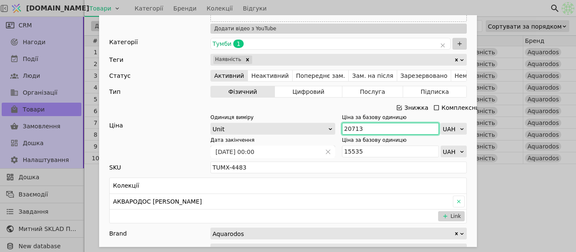
drag, startPoint x: 394, startPoint y: 129, endPoint x: 339, endPoint y: 135, distance: 55.6
click at [339, 135] on div "Одиниця виміру Unit Ціна за базову одиницю 20713 UAH Дата закінчення [DATE] 00:…" at bounding box center [338, 136] width 256 height 44
type input "22626"
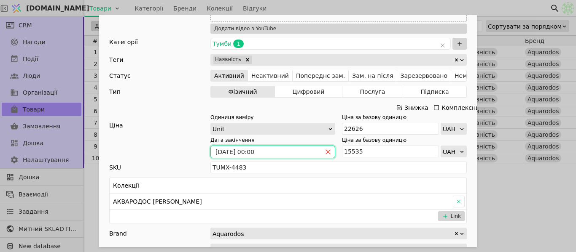
click at [325, 153] on icon "close" at bounding box center [328, 152] width 6 height 6
click at [326, 151] on icon "calender simple" at bounding box center [327, 151] width 5 height 5
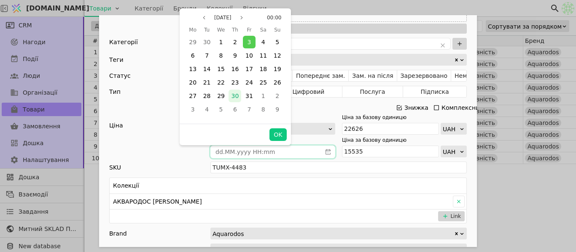
click at [235, 96] on span "30" at bounding box center [235, 96] width 8 height 7
click at [282, 136] on button "OK" at bounding box center [277, 135] width 17 height 13
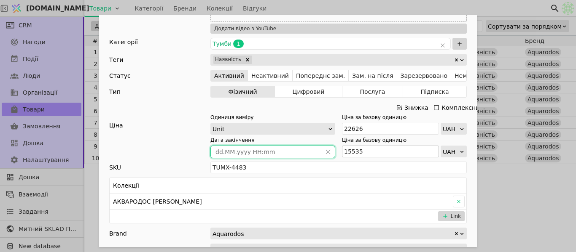
type input "[DATE] 00:00"
click at [367, 152] on input "15535" at bounding box center [390, 152] width 97 height 12
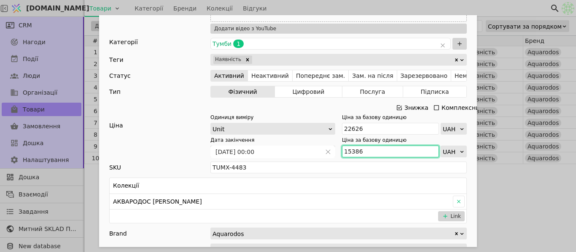
type input "15386"
click at [494, 188] on div "Ім'я [PERSON_NAME] з умивальником [PERSON_NAME] 80 см мокко глянець Посилання m…" at bounding box center [288, 126] width 576 height 252
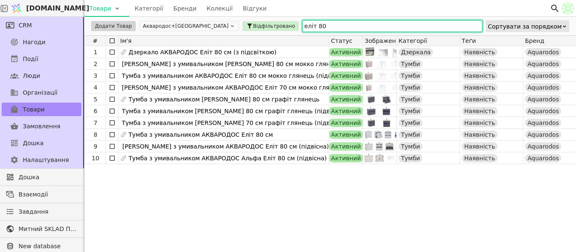
click at [302, 22] on input "еліт 80" at bounding box center [392, 26] width 180 height 12
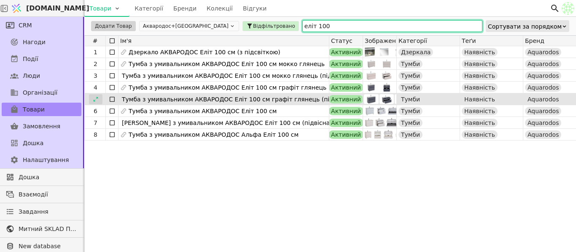
type input "еліт 100"
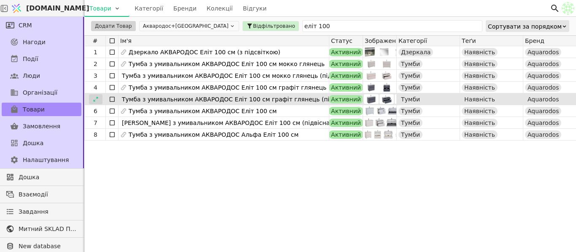
click at [96, 101] on icon at bounding box center [96, 99] width 6 height 6
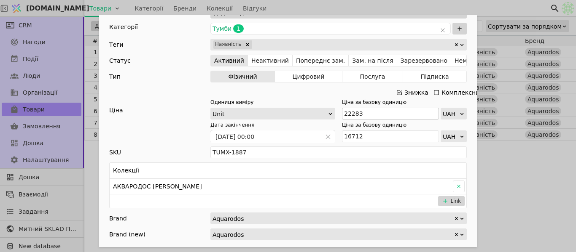
scroll to position [295, 0]
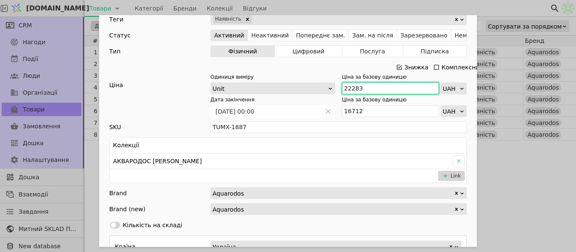
click at [370, 89] on input "22283" at bounding box center [390, 89] width 97 height 12
type input "24579"
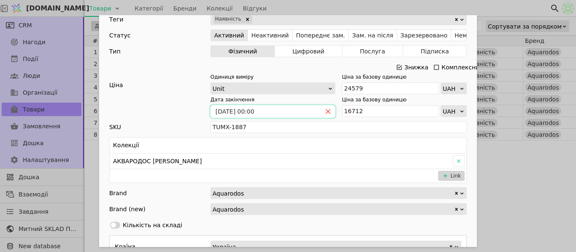
click at [327, 113] on icon "close" at bounding box center [328, 112] width 6 height 6
click at [373, 112] on input "16712" at bounding box center [390, 111] width 97 height 12
type input "1"
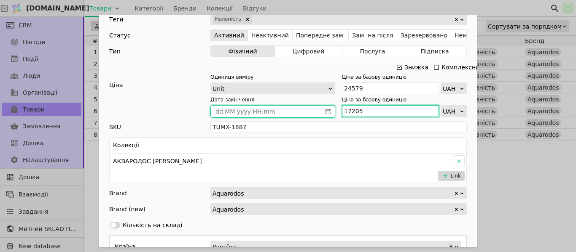
type input "17205"
click at [327, 113] on icon "calender simple" at bounding box center [328, 112] width 6 height 6
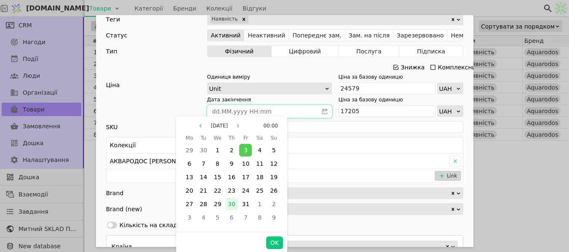
click at [233, 204] on span "30" at bounding box center [232, 204] width 8 height 7
click at [272, 244] on button "OK" at bounding box center [274, 243] width 17 height 13
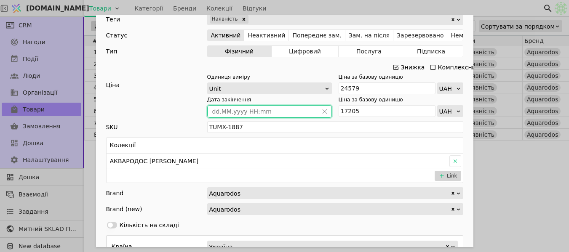
type input "[DATE] 00:00"
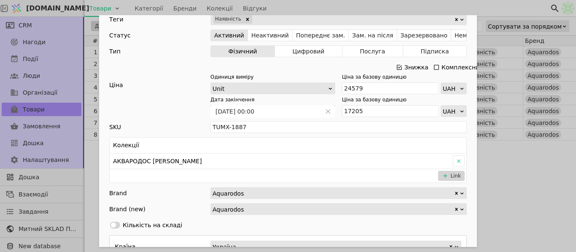
click at [529, 170] on div "Ім'я [PERSON_NAME] з умивальником АКВАРОДОС Еліт 100 см графіт глянець (підвісн…" at bounding box center [288, 126] width 576 height 252
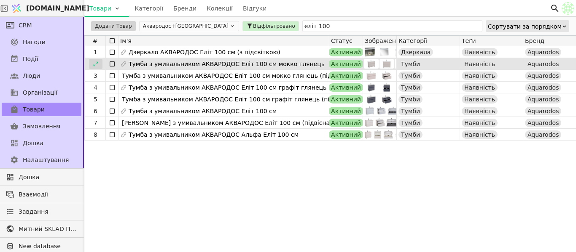
click at [94, 68] on div at bounding box center [95, 64] width 13 height 10
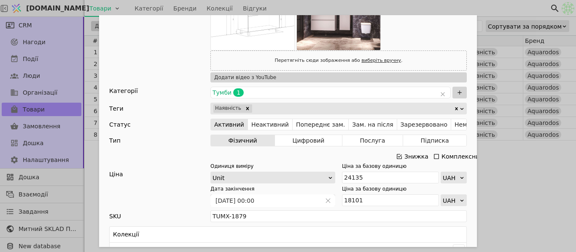
scroll to position [548, 0]
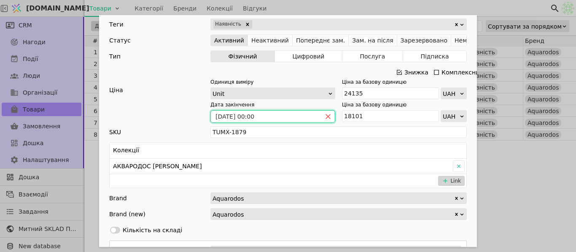
click at [325, 115] on icon "close" at bounding box center [328, 117] width 6 height 6
click at [368, 94] on input "24135" at bounding box center [390, 94] width 97 height 12
type input "26359"
click at [367, 117] on input "18101" at bounding box center [390, 116] width 97 height 12
type input "18188"
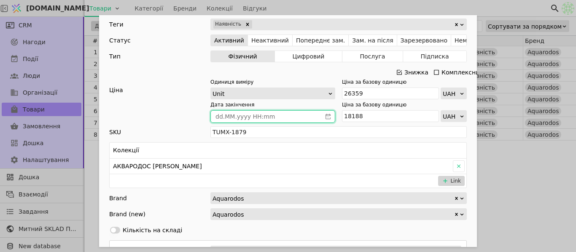
click at [327, 117] on icon "calender simple" at bounding box center [328, 117] width 6 height 6
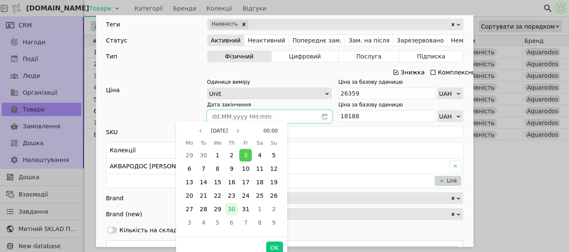
click at [231, 210] on span "30" at bounding box center [232, 209] width 8 height 7
click at [274, 247] on button "OK" at bounding box center [274, 248] width 17 height 13
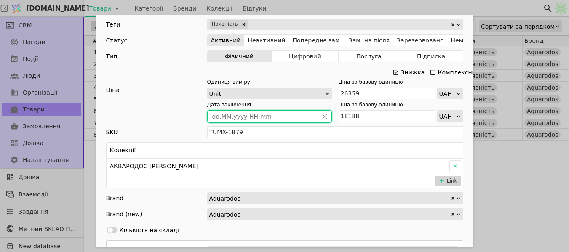
type input "[DATE] 00:00"
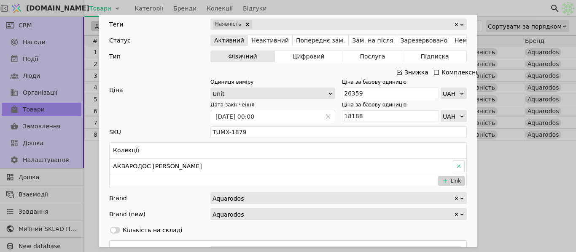
click at [527, 167] on div "Ім'я [PERSON_NAME] з умивальником АКВАРОДОС Еліт 100 см мокко глянець Посилання…" at bounding box center [288, 126] width 576 height 252
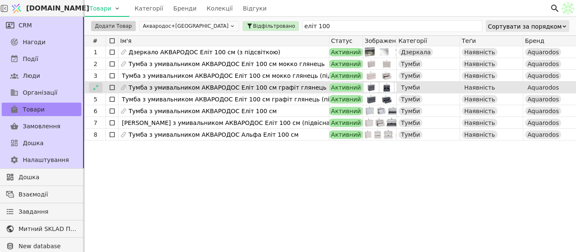
click at [96, 89] on icon at bounding box center [96, 88] width 6 height 6
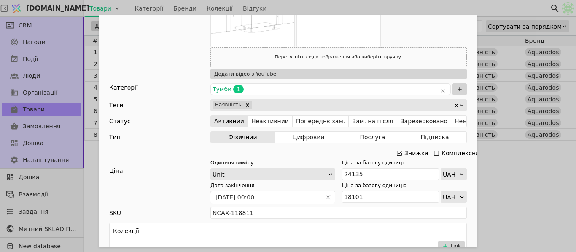
scroll to position [337, 0]
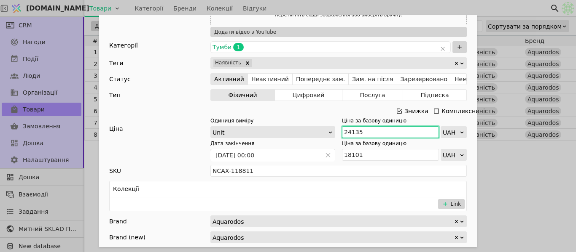
click at [364, 131] on input "24135" at bounding box center [390, 132] width 97 height 12
type input "26613"
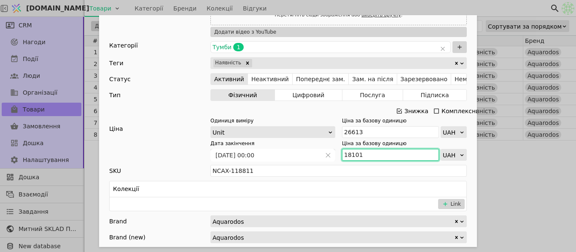
click at [361, 155] on input "18101" at bounding box center [390, 155] width 97 height 12
type input "18363"
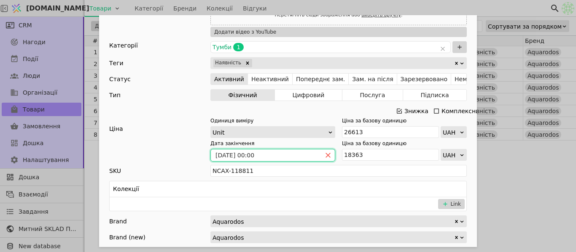
click at [326, 153] on icon "close" at bounding box center [328, 155] width 5 height 5
type input "dd.MM.yyyy HH:mm"
click at [295, 156] on input "dd.MM.yyyy HH:mm" at bounding box center [266, 156] width 110 height 12
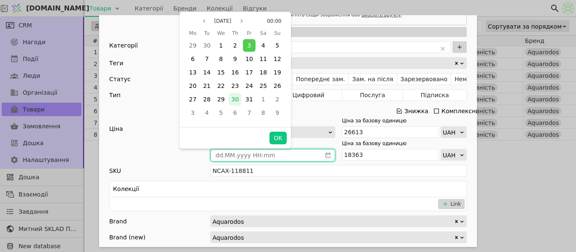
click at [235, 103] on span "30" at bounding box center [235, 99] width 8 height 7
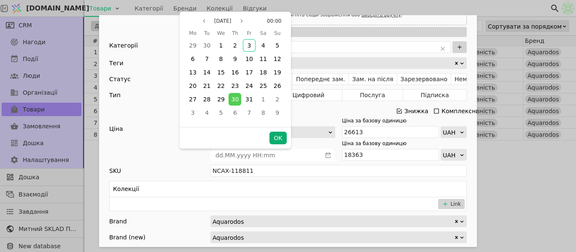
click at [281, 138] on button "OK" at bounding box center [277, 138] width 17 height 13
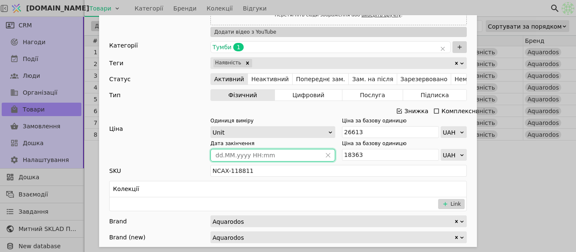
type input "[DATE] 00:00"
click at [557, 158] on div "Ім'я [PERSON_NAME] з умивальником АКВАРОДОС Еліт 100 см графіт глянець Посиланн…" at bounding box center [288, 126] width 576 height 252
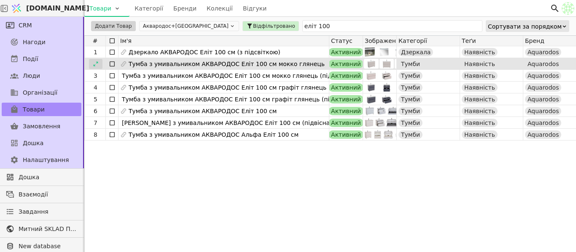
click at [95, 66] on icon at bounding box center [96, 64] width 6 height 6
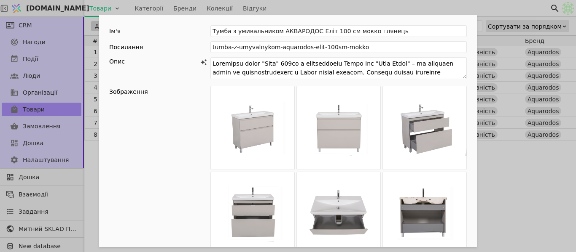
click at [511, 163] on div "Ім'я [PERSON_NAME] з умивальником АКВАРОДОС Еліт 100 см мокко глянець Посилання…" at bounding box center [288, 126] width 576 height 252
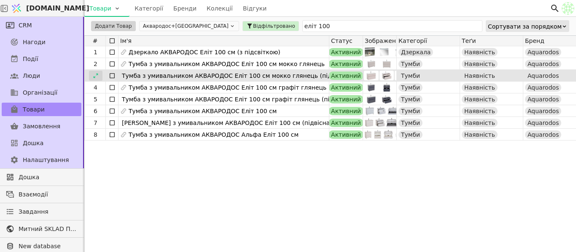
click at [97, 74] on icon at bounding box center [95, 75] width 5 height 5
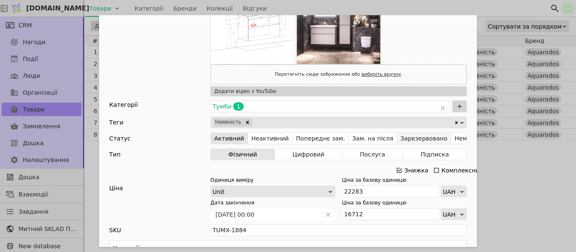
scroll to position [211, 0]
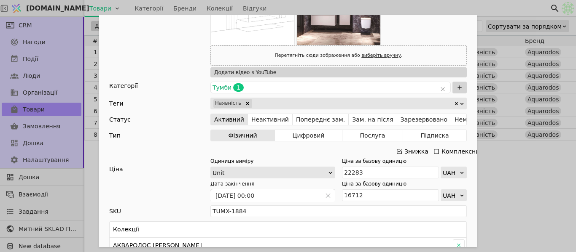
click at [396, 149] on icon "Add Opportunity" at bounding box center [398, 151] width 5 height 5
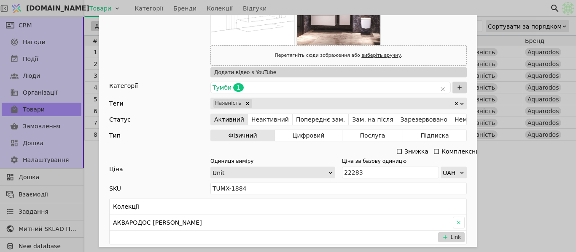
click at [396, 149] on icon "Add Opportunity" at bounding box center [398, 151] width 5 height 5
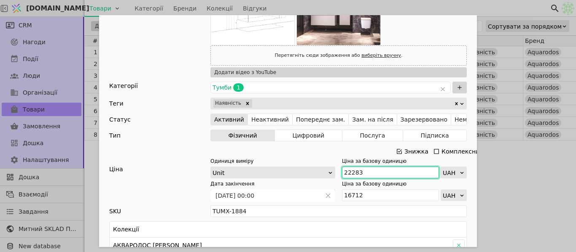
click at [370, 171] on input "22283" at bounding box center [390, 173] width 97 height 12
type input "24473"
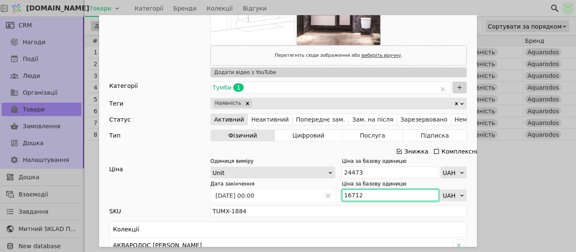
click at [372, 201] on input "16712" at bounding box center [390, 196] width 97 height 12
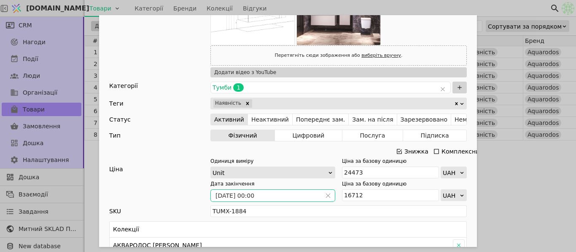
click at [323, 198] on span "Add Opportunity" at bounding box center [327, 196] width 13 height 12
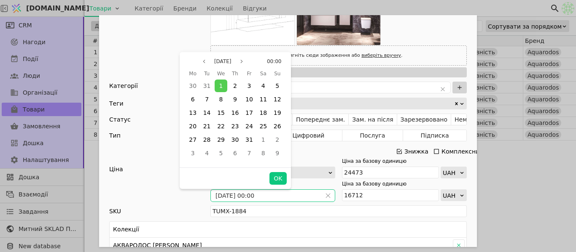
click at [323, 198] on span "Add Opportunity" at bounding box center [327, 196] width 13 height 12
click at [327, 197] on icon "close" at bounding box center [328, 196] width 5 height 5
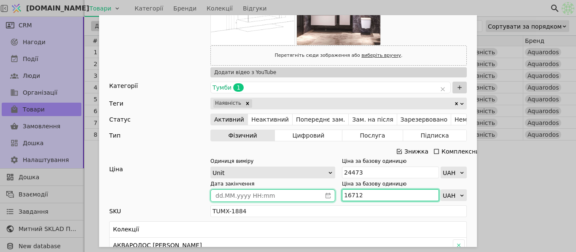
click at [370, 194] on input "16712" at bounding box center [390, 196] width 97 height 12
type input "17131"
click at [330, 194] on span "Add Opportunity" at bounding box center [327, 196] width 13 height 12
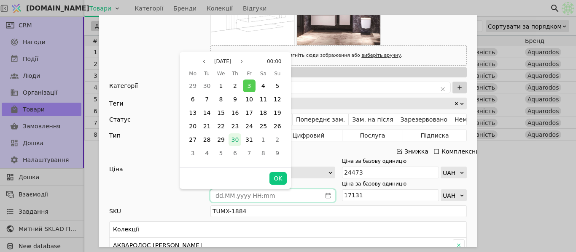
click at [236, 137] on span "30" at bounding box center [235, 140] width 8 height 7
click at [278, 182] on button "OK" at bounding box center [277, 178] width 17 height 13
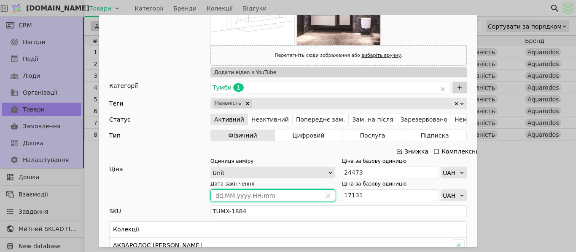
type input "[DATE] 00:00"
click at [533, 181] on div "Ім'я [PERSON_NAME] з умивальником АКВАРОДОС Еліт 100 см мокко глянець (підвісна…" at bounding box center [288, 126] width 576 height 252
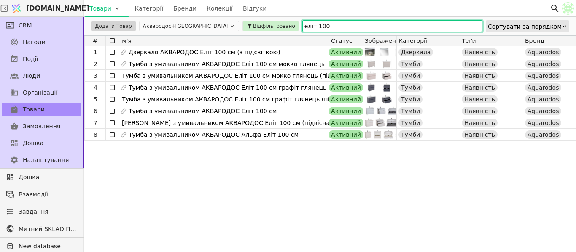
click at [329, 24] on input "еліт 100" at bounding box center [392, 26] width 180 height 12
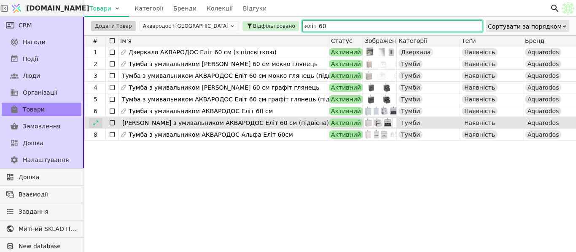
type input "еліт 60"
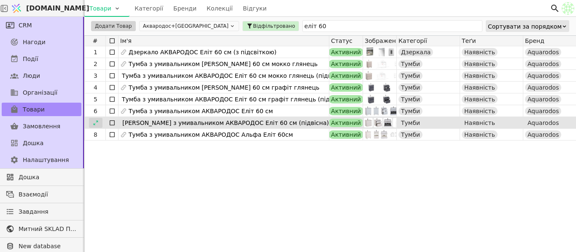
click at [96, 120] on icon at bounding box center [96, 123] width 6 height 6
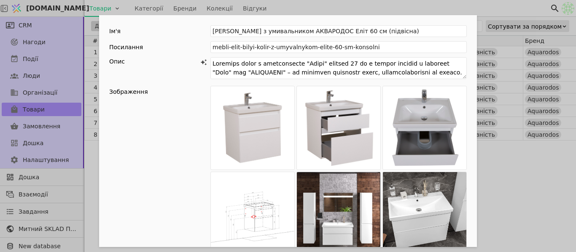
click at [504, 182] on div "Ім'я [PERSON_NAME] з умивальником АКВАРОДОС Еліт 60 см (підвісна) Посилання meb…" at bounding box center [288, 126] width 576 height 252
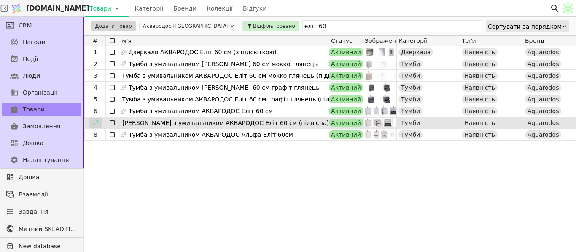
click at [98, 122] on icon at bounding box center [96, 123] width 6 height 6
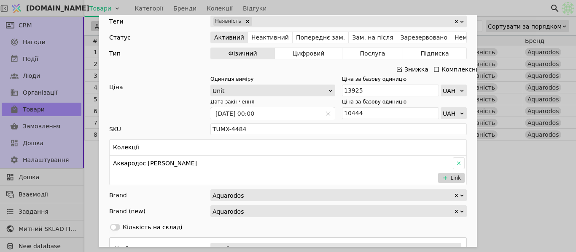
scroll to position [295, 0]
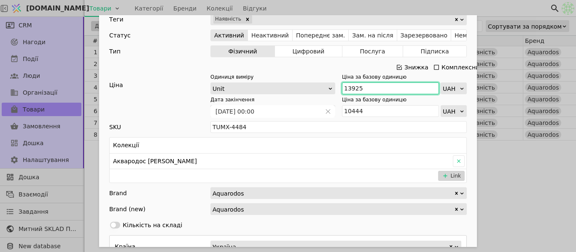
click at [380, 90] on input "13925" at bounding box center [390, 89] width 97 height 12
type input "15258"
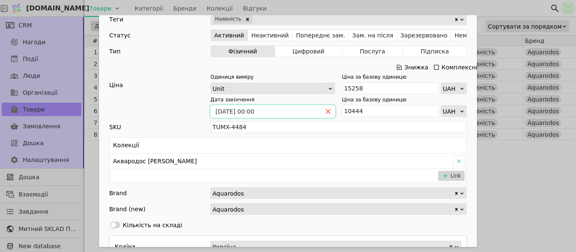
click at [326, 111] on icon "close" at bounding box center [328, 112] width 5 height 5
click at [394, 112] on input "10444" at bounding box center [390, 111] width 97 height 12
click at [348, 112] on input "10070" at bounding box center [390, 111] width 97 height 12
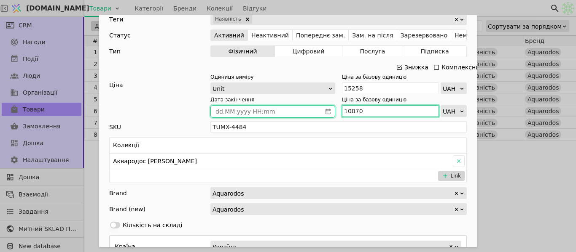
type input "10070"
click at [283, 113] on input "Add Opportunity" at bounding box center [266, 112] width 110 height 12
type input "dd.MM.yyyy HH:mm"
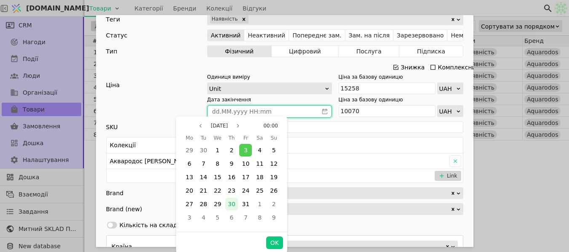
click at [229, 205] on span "30" at bounding box center [232, 204] width 8 height 7
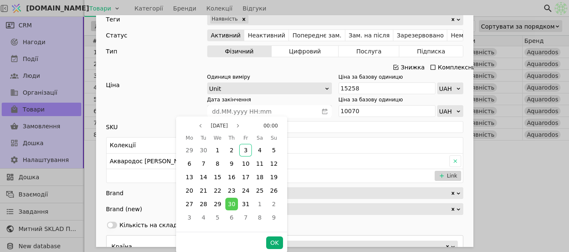
click at [273, 243] on button "OK" at bounding box center [274, 243] width 17 height 13
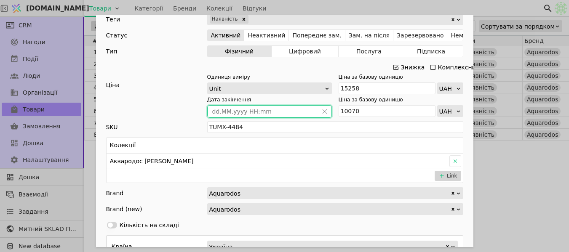
type input "[DATE] 00:00"
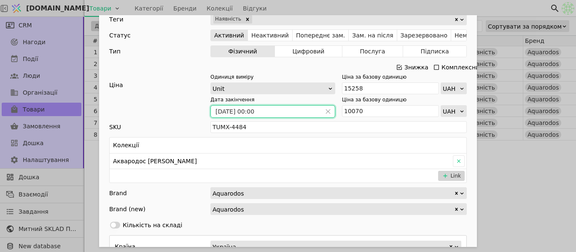
click at [514, 166] on div "Ім'я [PERSON_NAME] з умивальником АКВАРОДОС Еліт 60 см (підвісна) Посилання meb…" at bounding box center [288, 126] width 576 height 252
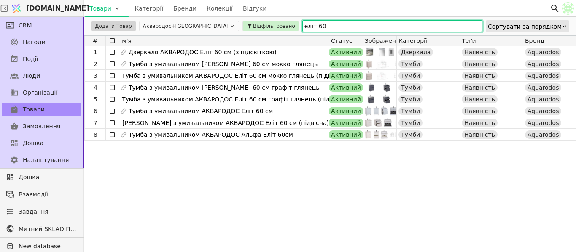
click at [302, 24] on input "еліт 60" at bounding box center [392, 26] width 180 height 12
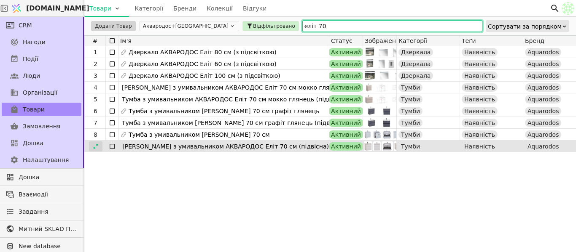
type input "еліт 70"
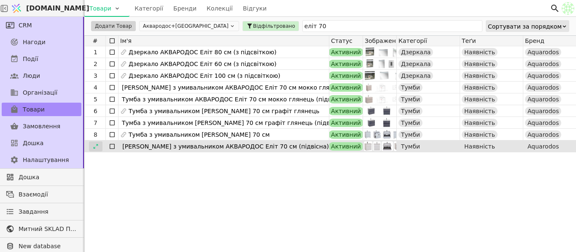
click at [94, 150] on div at bounding box center [95, 147] width 13 height 10
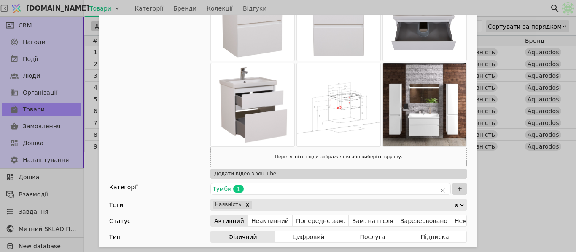
scroll to position [211, 0]
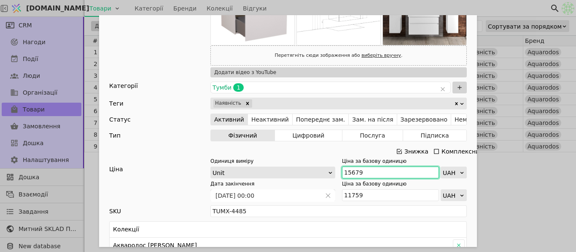
click at [382, 170] on input "15679" at bounding box center [390, 173] width 97 height 12
type input "17236"
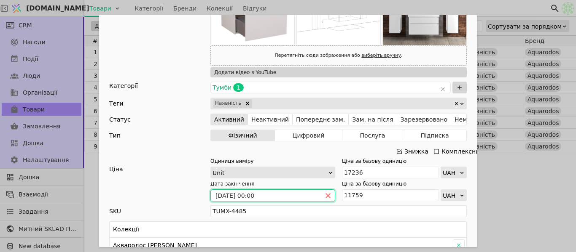
click at [327, 194] on icon "close" at bounding box center [328, 196] width 6 height 6
click at [370, 197] on input "11759" at bounding box center [390, 196] width 97 height 12
type input "11031"
click at [326, 195] on icon "calender simple" at bounding box center [327, 195] width 5 height 5
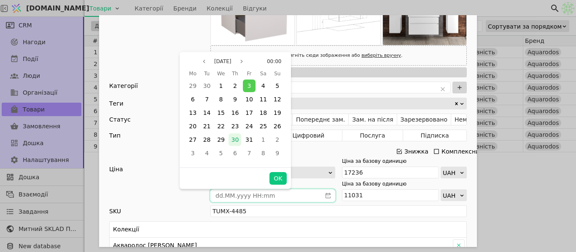
click at [236, 135] on div "30" at bounding box center [234, 140] width 13 height 13
click at [280, 181] on button "OK" at bounding box center [277, 178] width 17 height 13
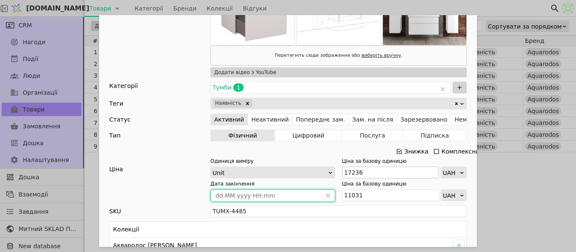
type input "[DATE] 00:00"
click at [525, 183] on div "Ім'я [PERSON_NAME] з умивальником АКВАРОДОС Еліт 70 см (підвісна) Посилання meb…" at bounding box center [288, 126] width 576 height 252
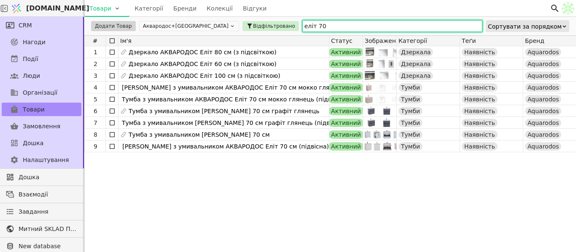
click at [302, 26] on input "еліт 70" at bounding box center [392, 26] width 180 height 12
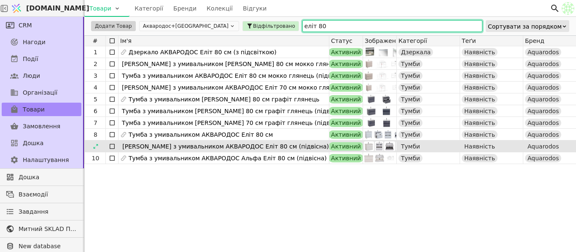
type input "еліт 80"
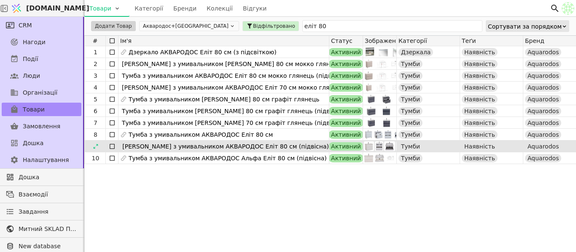
click at [99, 141] on div "9" at bounding box center [95, 146] width 21 height 11
click at [98, 147] on icon at bounding box center [96, 147] width 6 height 6
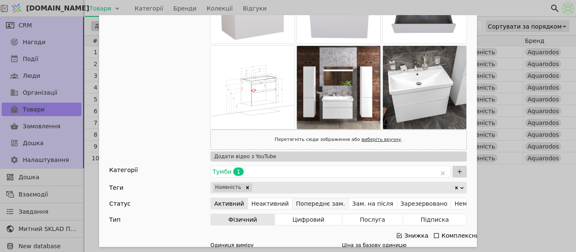
scroll to position [295, 0]
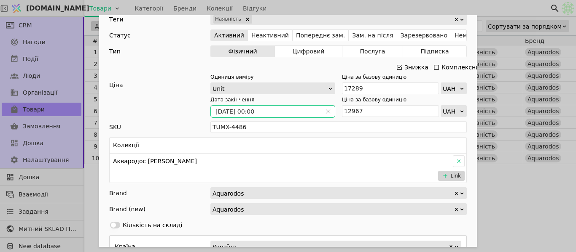
click at [327, 108] on span "Add Opportunity" at bounding box center [327, 112] width 13 height 12
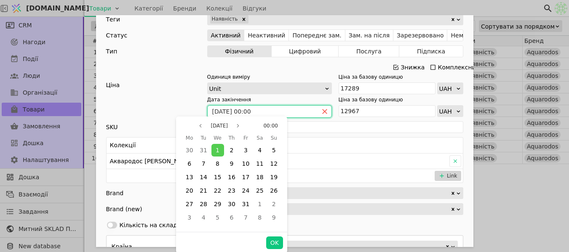
click at [323, 111] on icon "close" at bounding box center [325, 112] width 6 height 6
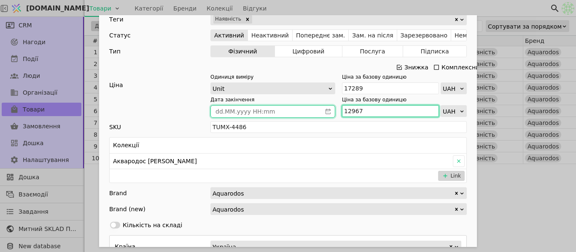
click at [363, 112] on input "12967" at bounding box center [390, 111] width 97 height 12
type input "12713"
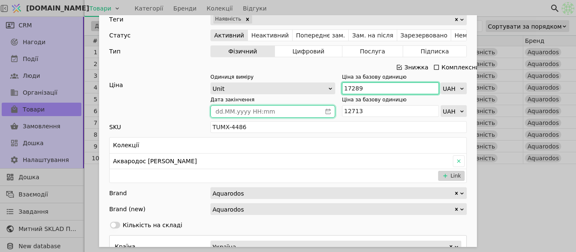
click at [381, 89] on input "17289" at bounding box center [390, 89] width 97 height 12
type input "18975"
click at [325, 111] on icon "calender simple" at bounding box center [328, 112] width 6 height 6
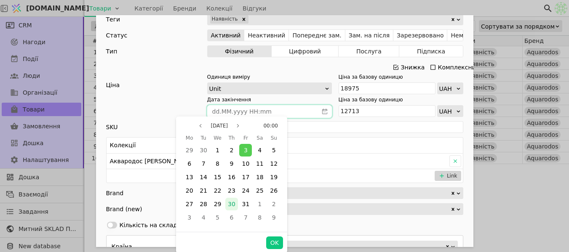
click at [231, 201] on span "30" at bounding box center [232, 204] width 8 height 7
click at [276, 241] on button "OK" at bounding box center [274, 243] width 17 height 13
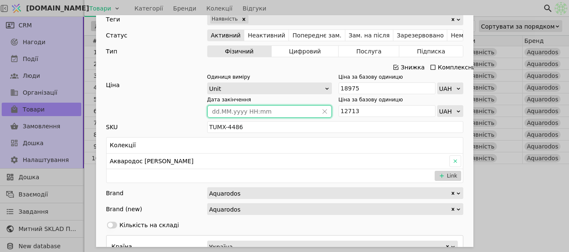
type input "[DATE] 00:00"
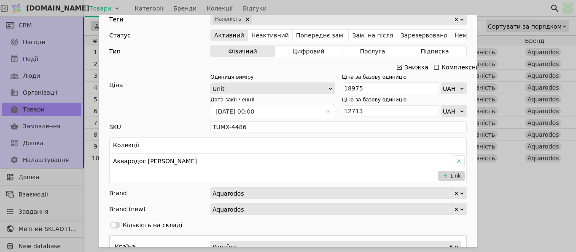
click at [532, 195] on div "Ім'я [PERSON_NAME] з умивальником АКВАРОДОС Еліт 80 см (підвісна) Посилання meb…" at bounding box center [288, 126] width 576 height 252
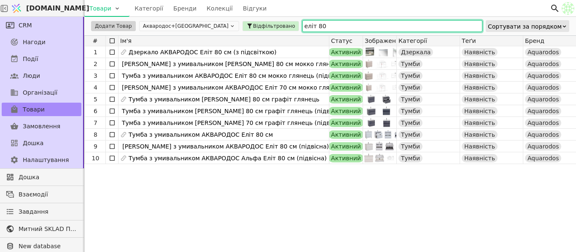
click at [302, 25] on input "еліт 80" at bounding box center [392, 26] width 180 height 12
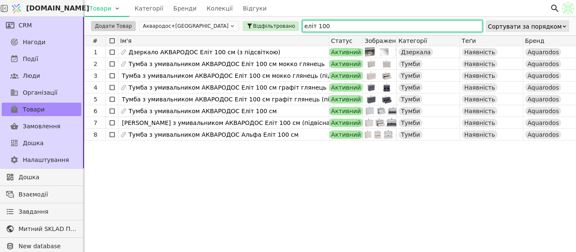
type input "еліт 100"
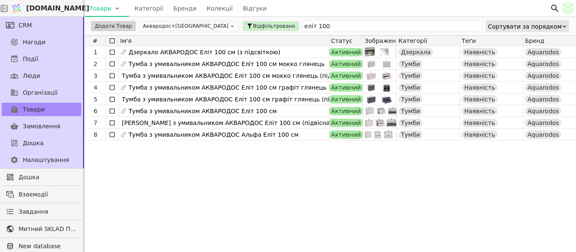
click at [197, 191] on div "1 Дзеркало АКВАРОДОС Еліт 100 см (з підсвіткою) Активний Дзеркала Наявність Aqu…" at bounding box center [561, 146] width 955 height 200
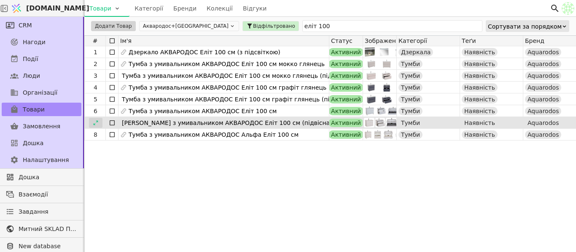
click at [94, 126] on div at bounding box center [95, 123] width 13 height 10
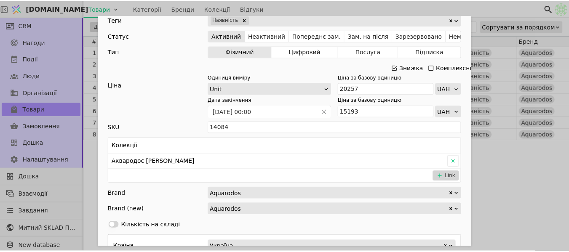
scroll to position [295, 0]
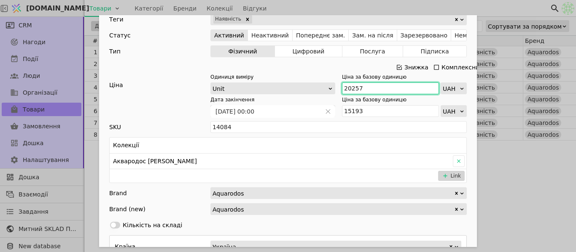
click at [361, 88] on input "20257" at bounding box center [390, 89] width 97 height 12
type input "22379"
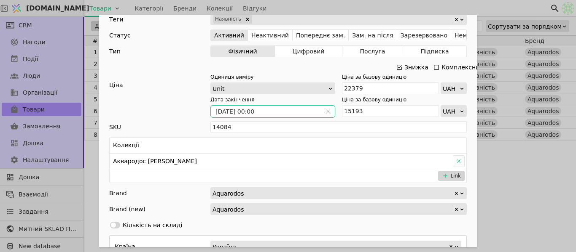
click at [329, 111] on span "Add Opportunity" at bounding box center [327, 112] width 13 height 12
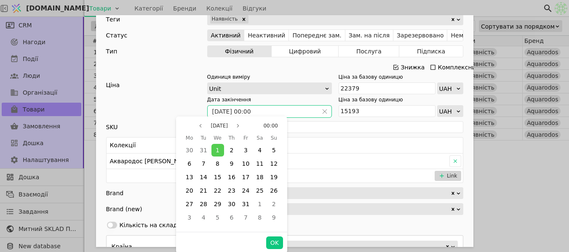
click at [327, 110] on span "Add Opportunity" at bounding box center [324, 112] width 13 height 12
click at [236, 128] on button "Next month" at bounding box center [238, 126] width 10 height 10
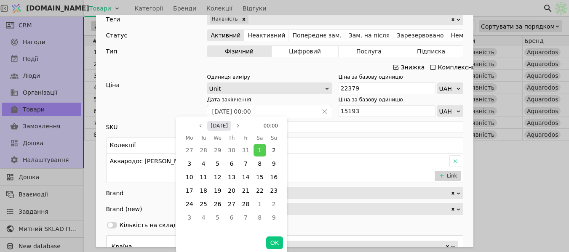
click at [229, 125] on button "[DATE]" at bounding box center [219, 126] width 24 height 10
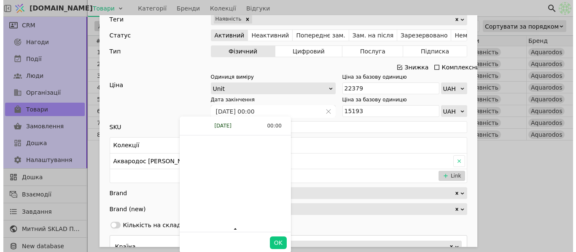
scroll to position [5688, 0]
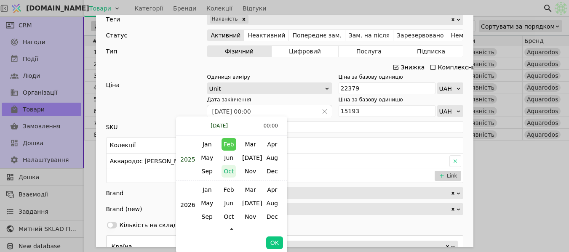
click at [226, 174] on span "Oct" at bounding box center [229, 171] width 14 height 13
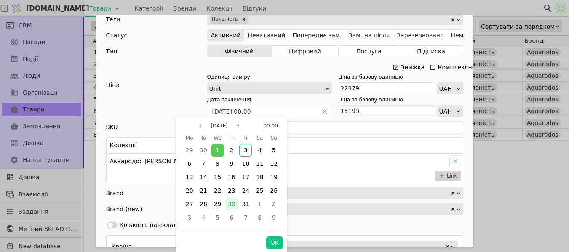
click at [232, 207] on span "30" at bounding box center [232, 204] width 8 height 7
click at [276, 241] on button "OK" at bounding box center [274, 243] width 17 height 13
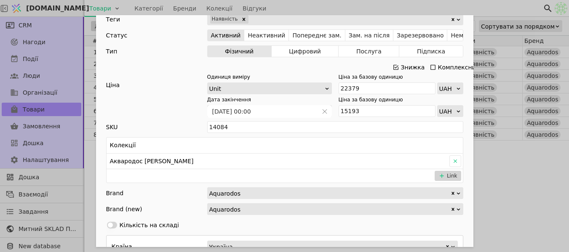
type input "[DATE] 00:00"
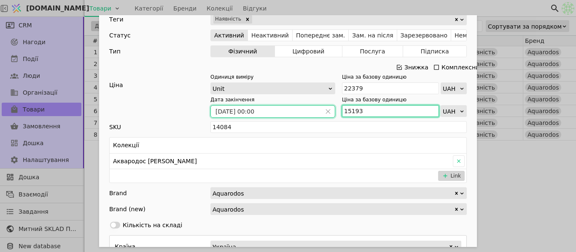
click at [368, 112] on input "15193" at bounding box center [390, 111] width 97 height 12
type input "15218"
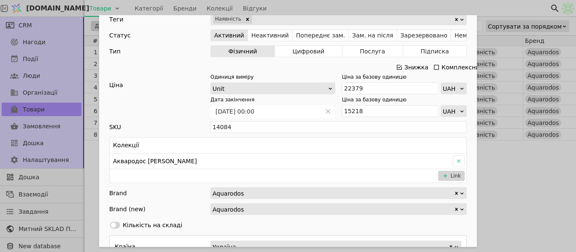
click at [509, 153] on div "Ім'я [PERSON_NAME] з умивальником АКВАРОДОС Еліт 100 см (підвісна) Посилання me…" at bounding box center [288, 126] width 576 height 252
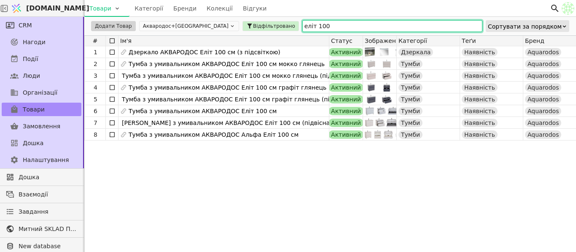
click at [302, 28] on input "еліт 100" at bounding box center [392, 26] width 180 height 12
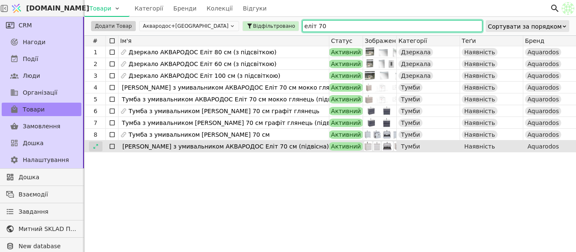
type input "еліт 70"
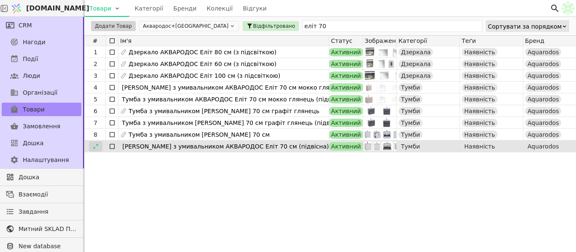
click at [96, 147] on icon at bounding box center [96, 147] width 6 height 6
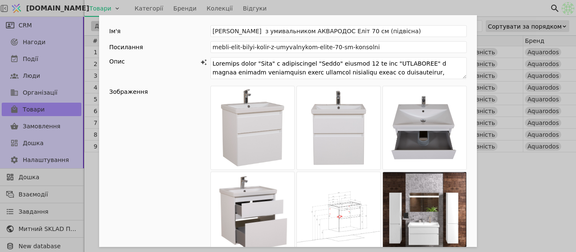
click at [511, 199] on div "Ім'я [PERSON_NAME] з умивальником АКВАРОДОС Еліт 70 см (підвісна) Посилання meb…" at bounding box center [288, 126] width 576 height 252
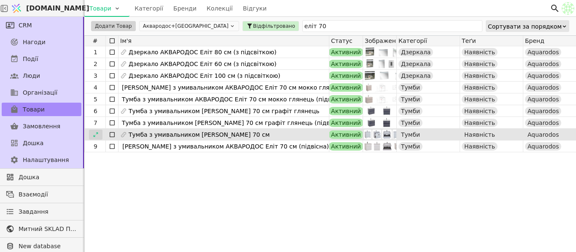
click at [96, 134] on icon at bounding box center [95, 134] width 5 height 5
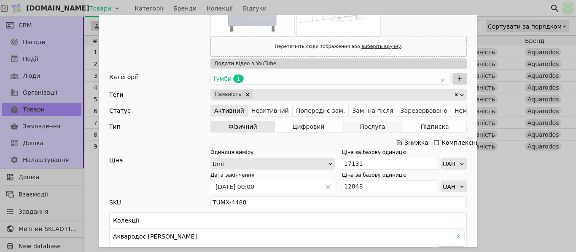
scroll to position [295, 0]
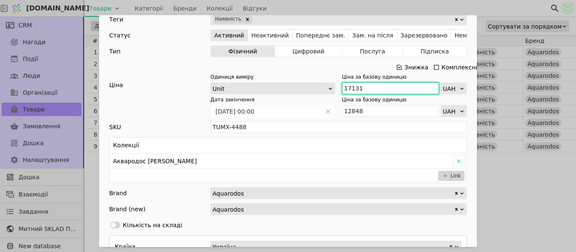
click at [373, 91] on input "17131" at bounding box center [390, 89] width 97 height 12
type input "18858"
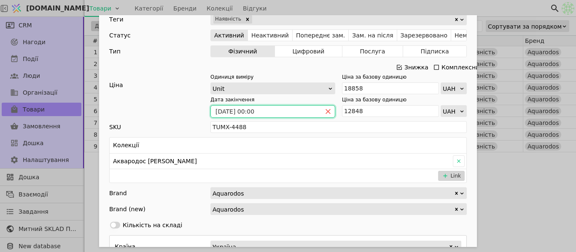
click at [325, 111] on icon "close" at bounding box center [328, 112] width 6 height 6
type input "dd.MM.yyyy HH:mm"
drag, startPoint x: 305, startPoint y: 112, endPoint x: 295, endPoint y: 114, distance: 10.8
click at [305, 111] on input "dd.MM.yyyy HH:mm" at bounding box center [266, 112] width 110 height 12
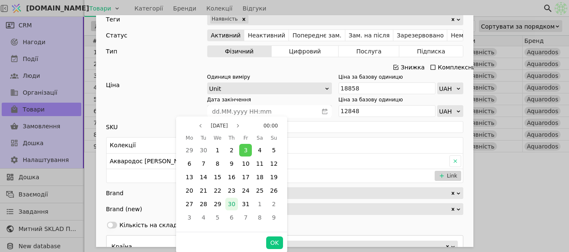
click at [231, 204] on span "30" at bounding box center [232, 204] width 8 height 7
click at [276, 244] on button "OK" at bounding box center [274, 243] width 17 height 13
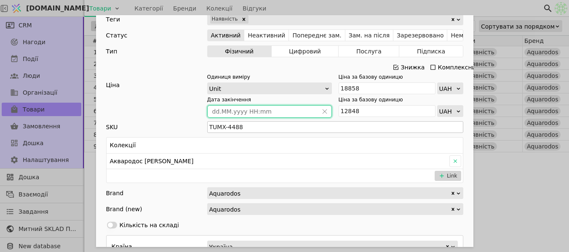
type input "[DATE] 00:00"
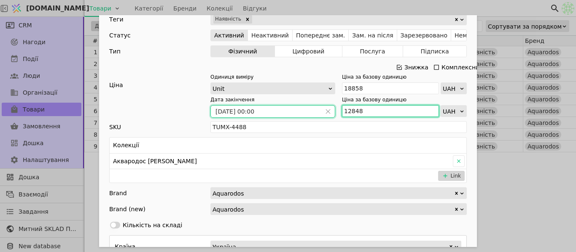
click at [393, 111] on input "12848" at bounding box center [390, 111] width 97 height 12
type input "11692"
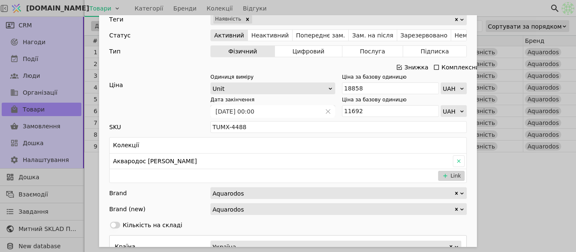
click at [517, 179] on div "Ім'я [PERSON_NAME] з умивальником [PERSON_NAME] 70 см Посилання mebli-elit-bily…" at bounding box center [288, 126] width 576 height 252
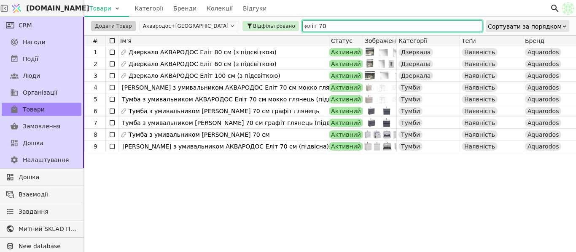
click at [302, 25] on input "еліт 70" at bounding box center [392, 26] width 180 height 12
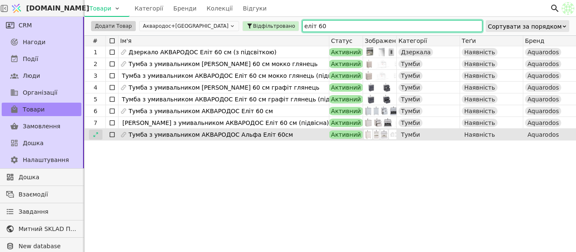
type input "еліт 60"
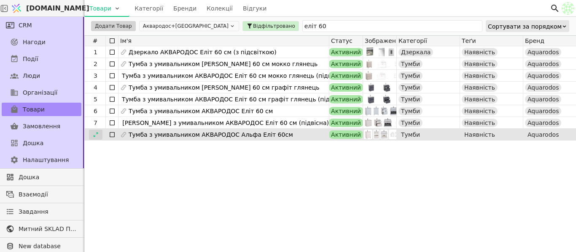
click at [92, 134] on div at bounding box center [95, 135] width 13 height 10
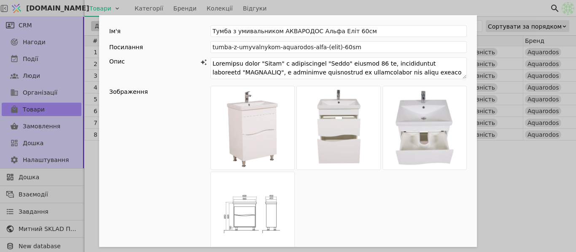
click at [509, 189] on div "Ім'я [PERSON_NAME] з умивальником АКВАРОДОС [PERSON_NAME] 60см Посилання tumba-…" at bounding box center [288, 126] width 576 height 252
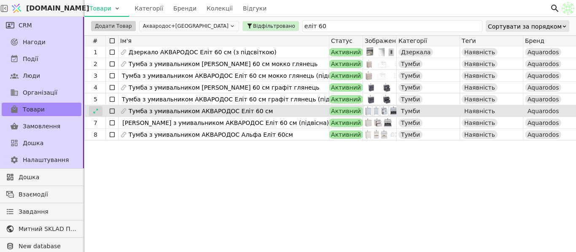
click at [95, 111] on icon at bounding box center [96, 111] width 6 height 6
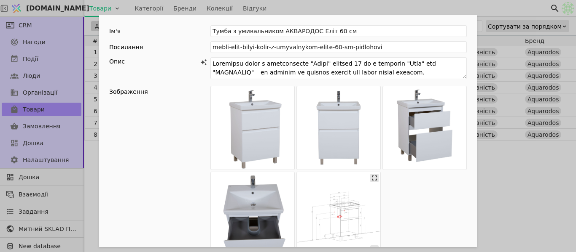
scroll to position [253, 0]
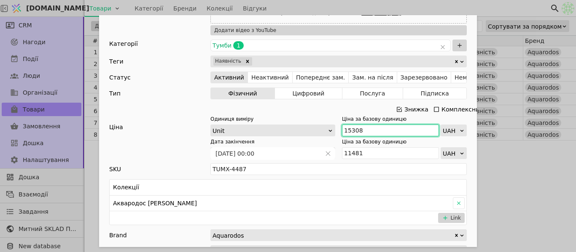
click at [386, 129] on input "15308" at bounding box center [390, 131] width 97 height 12
type input "16887"
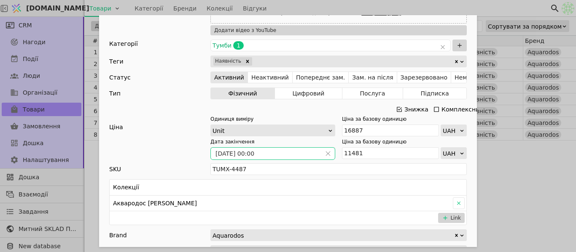
click at [321, 152] on span "Add Opportunity" at bounding box center [327, 154] width 13 height 12
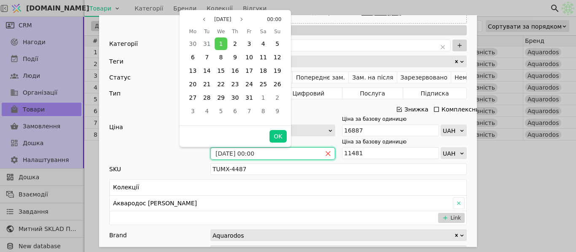
click at [326, 154] on icon "close" at bounding box center [328, 154] width 5 height 5
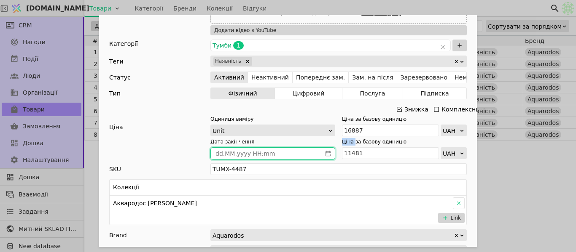
click at [325, 154] on icon "calender simple" at bounding box center [328, 154] width 6 height 6
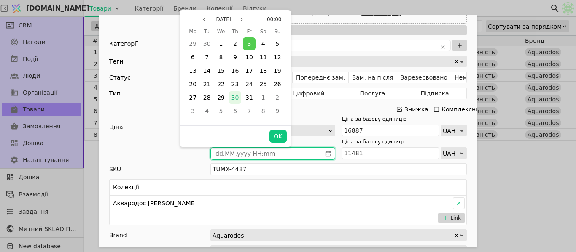
click at [234, 93] on div "30" at bounding box center [234, 97] width 13 height 13
click at [286, 135] on button "OK" at bounding box center [277, 136] width 17 height 13
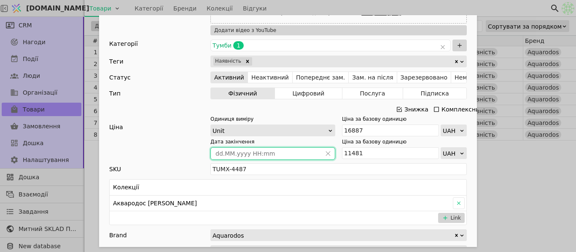
type input "[DATE] 00:00"
click at [402, 150] on input "11481" at bounding box center [390, 153] width 97 height 12
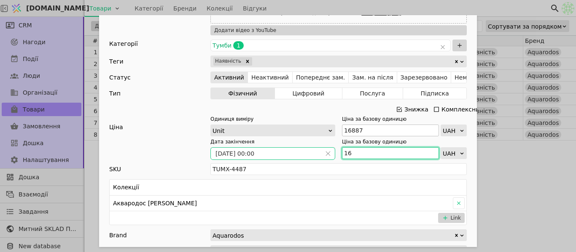
type input "16"
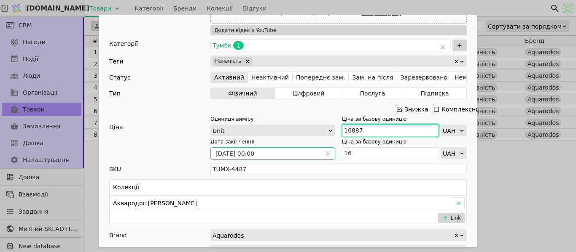
click at [397, 126] on input "16887" at bounding box center [390, 131] width 97 height 12
type input "16887"
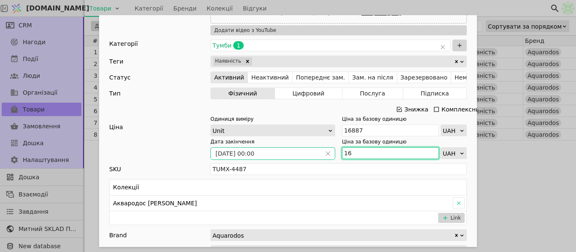
click at [376, 155] on input "16" at bounding box center [390, 153] width 97 height 12
type input "10639"
click at [511, 180] on div "Ім'я [PERSON_NAME] з умивальником [PERSON_NAME] 60 см Посилання mebli-elit-bily…" at bounding box center [288, 126] width 576 height 252
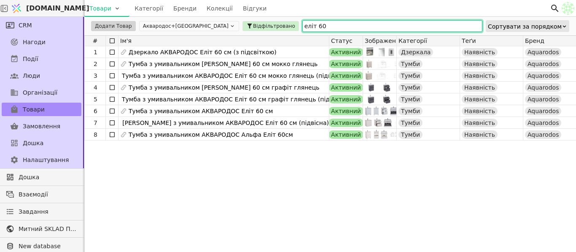
click at [302, 29] on input "еліт 60" at bounding box center [392, 26] width 180 height 12
click at [302, 26] on input "еліт 60" at bounding box center [392, 26] width 180 height 12
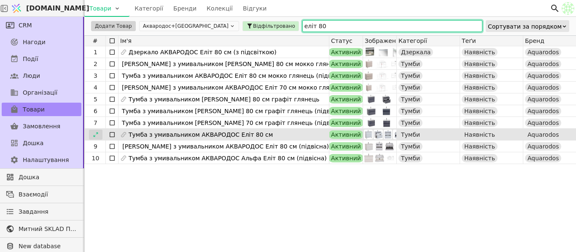
type input "еліт 80"
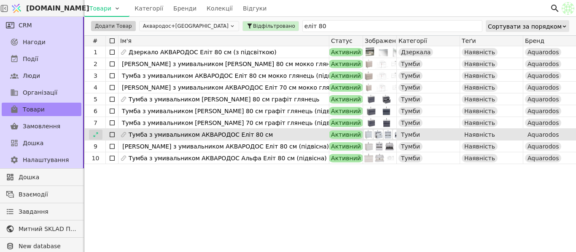
click at [98, 137] on icon at bounding box center [96, 135] width 6 height 6
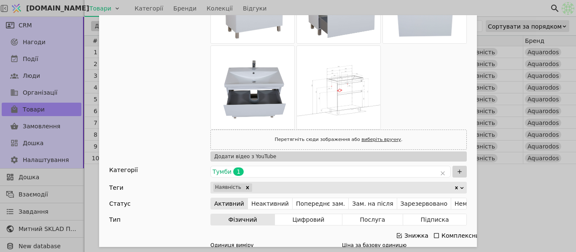
scroll to position [211, 0]
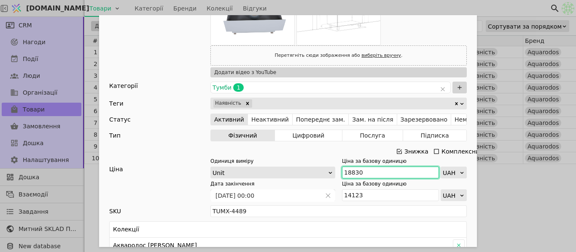
click at [375, 170] on input "18830" at bounding box center [390, 173] width 97 height 12
type input "1"
type input "20655"
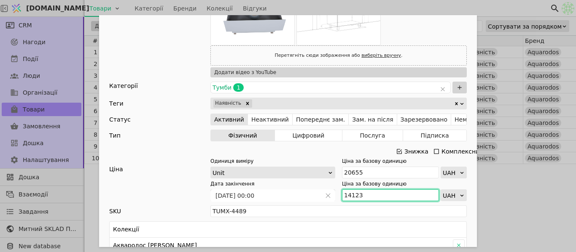
click at [392, 199] on input "14123" at bounding box center [390, 196] width 97 height 12
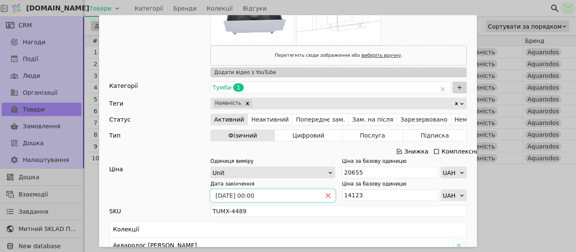
click at [325, 196] on icon "close" at bounding box center [328, 196] width 6 height 6
click at [326, 198] on icon "calender simple" at bounding box center [328, 196] width 6 height 6
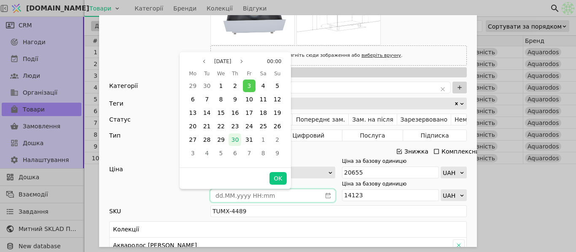
click at [239, 142] on div "30" at bounding box center [234, 140] width 13 height 13
click at [284, 184] on button "OK" at bounding box center [277, 178] width 17 height 13
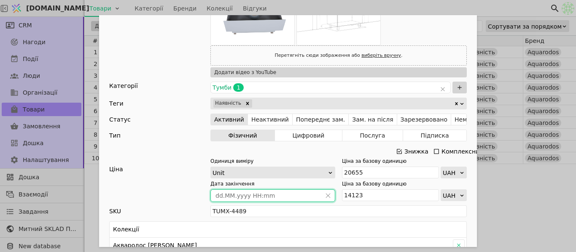
type input "[DATE] 00:00"
click at [365, 197] on input "14123" at bounding box center [390, 196] width 97 height 12
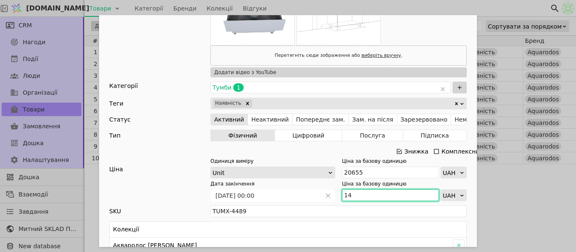
type input "1"
type input "13426"
click at [521, 188] on div "Ім'я [PERSON_NAME] з умивальником [PERSON_NAME] 80 см Посилання mebli-elit-bily…" at bounding box center [288, 126] width 576 height 252
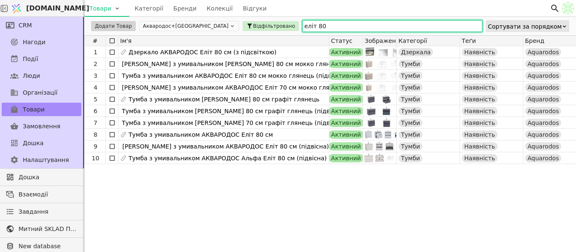
click at [302, 27] on input "еліт 80" at bounding box center [392, 26] width 180 height 12
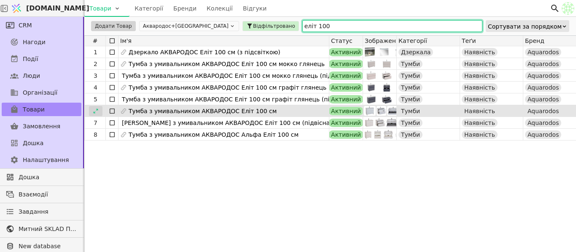
type input "еліт 100"
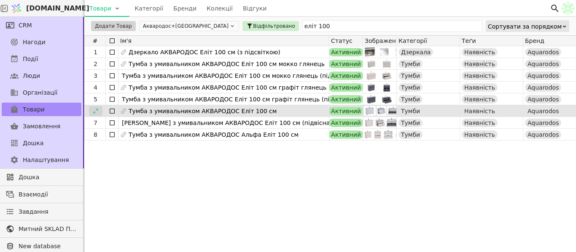
click at [100, 110] on div at bounding box center [95, 111] width 13 height 10
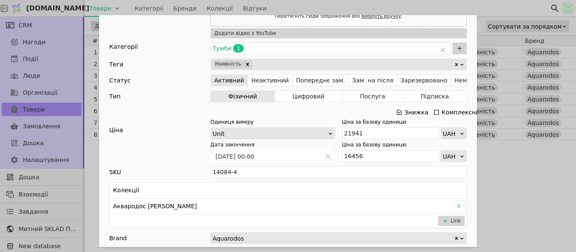
scroll to position [337, 0]
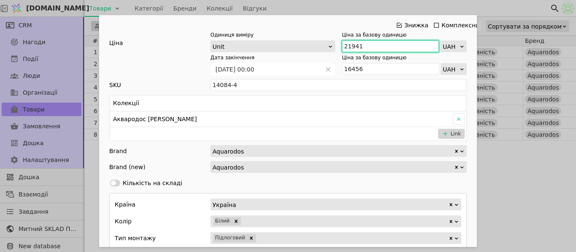
click at [366, 48] on input "21941" at bounding box center [390, 46] width 97 height 12
type input "24241"
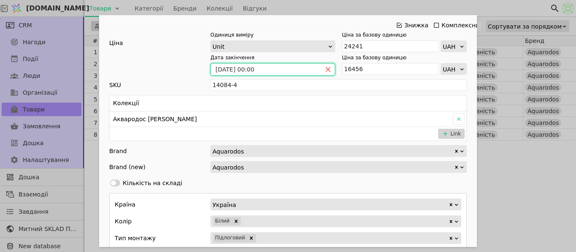
click at [325, 68] on icon "close" at bounding box center [328, 70] width 6 height 6
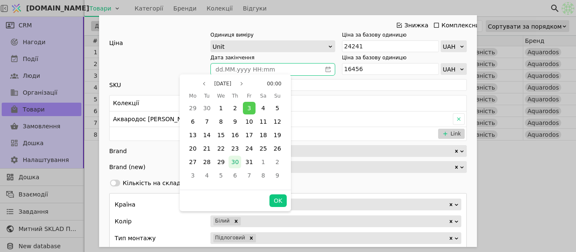
click at [236, 160] on span "30" at bounding box center [235, 162] width 8 height 7
click at [277, 202] on button "OK" at bounding box center [277, 201] width 17 height 13
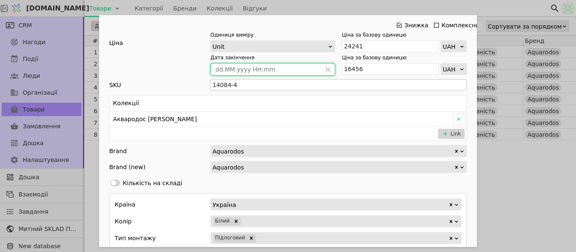
type input "[DATE] 00:00"
click at [375, 67] on input "16456" at bounding box center [390, 69] width 97 height 12
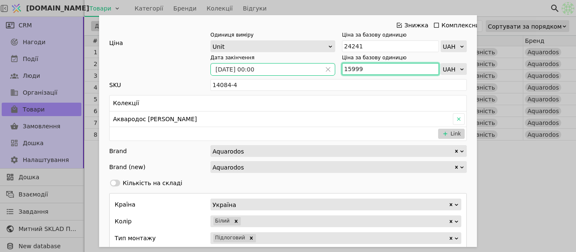
type input "15999"
click at [484, 169] on div "Ім'я [PERSON_NAME] з умивальником АКВАРОДОС Еліт 100 см Посилання mebli-elit-bi…" at bounding box center [288, 126] width 576 height 252
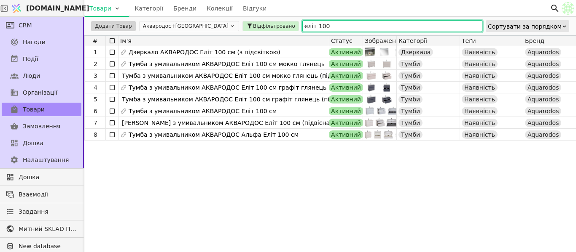
click at [302, 25] on input "еліт 100" at bounding box center [392, 26] width 180 height 12
drag, startPoint x: 286, startPoint y: 27, endPoint x: 223, endPoint y: 33, distance: 63.0
click at [223, 33] on div "Додати Товар Аквародос+[GEOGRAPHIC_DATA] Відфільтровано еліт 100 Сортувати за п…" at bounding box center [329, 26] width 491 height 19
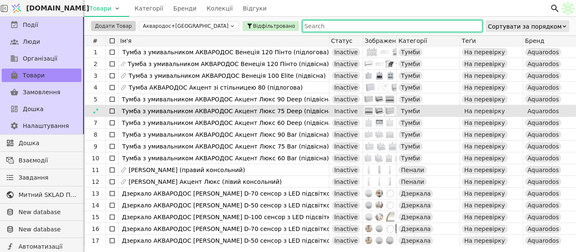
scroll to position [42, 0]
